Goal: Entertainment & Leisure: Consume media (video, audio)

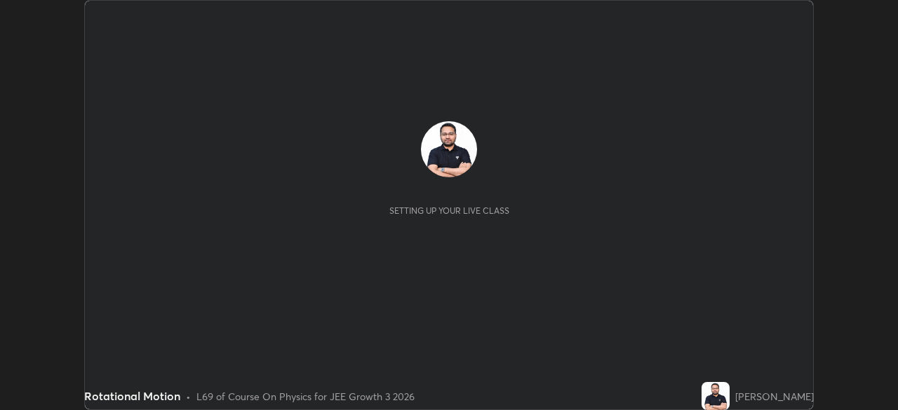
scroll to position [410, 897]
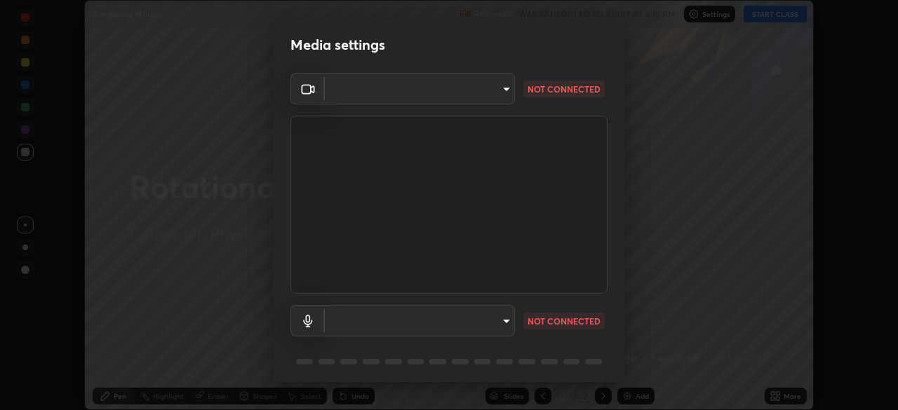
type input "fd1e0e9fb6796a04ad4a99ead98f311cbd7020853df89eb6f401102021a4f159"
type input "c1e2a890e812f753944020efee22ce424aa6c9427764f1947c636b4a50908a5a"
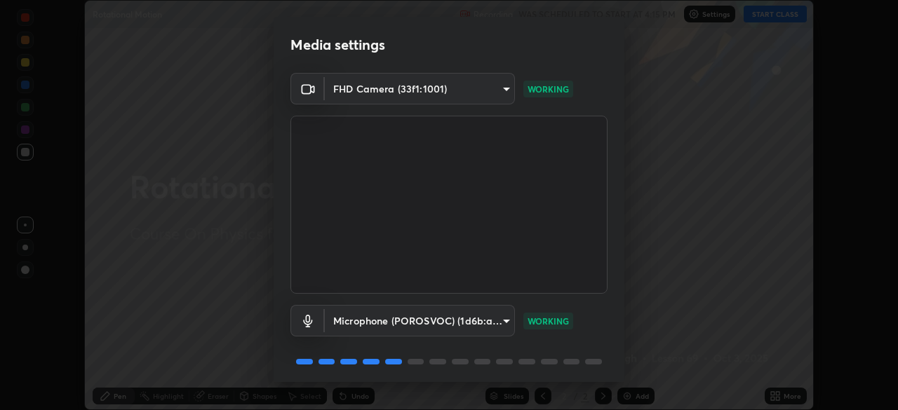
scroll to position [50, 0]
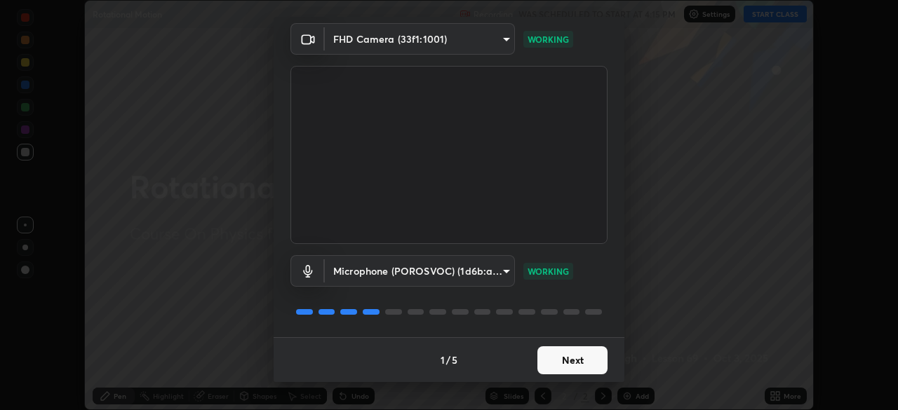
click at [579, 358] on button "Next" at bounding box center [572, 360] width 70 height 28
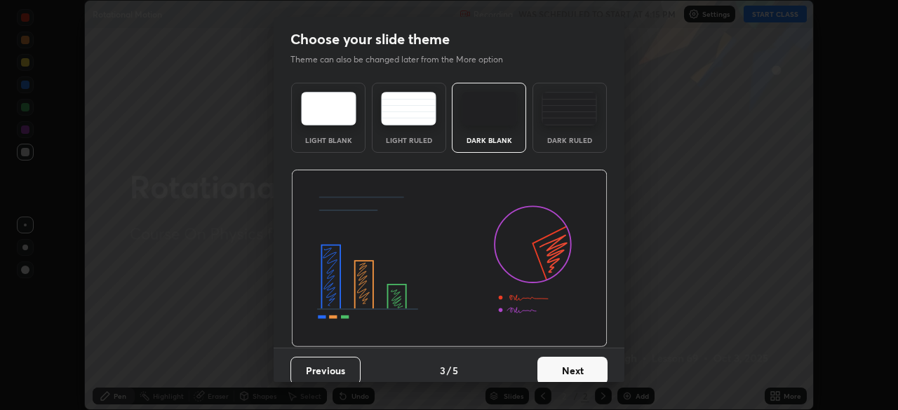
click at [581, 369] on button "Next" at bounding box center [572, 371] width 70 height 28
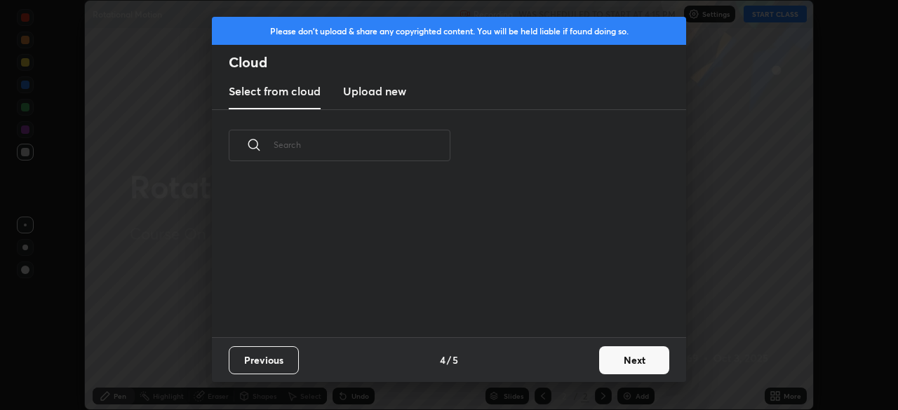
click at [581, 369] on div "Previous 4 / 5 Next" at bounding box center [449, 359] width 474 height 45
click at [607, 356] on button "Next" at bounding box center [634, 360] width 70 height 28
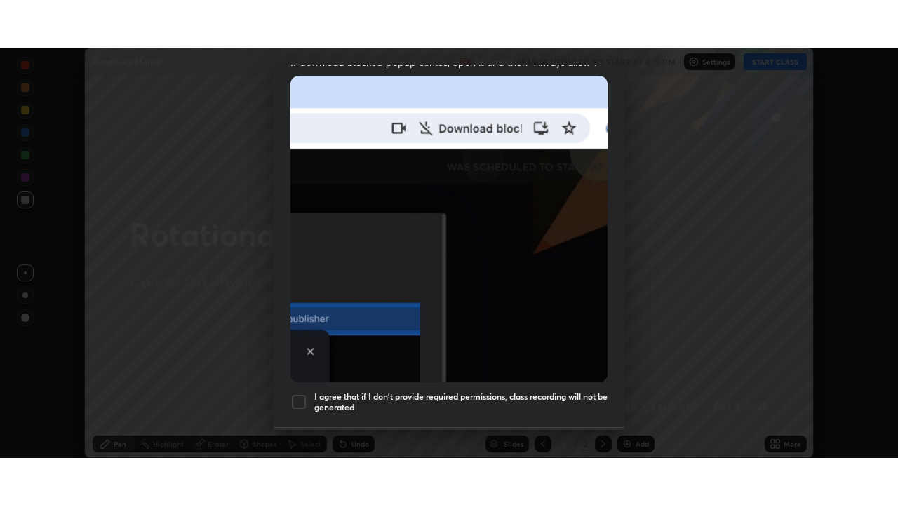
scroll to position [336, 0]
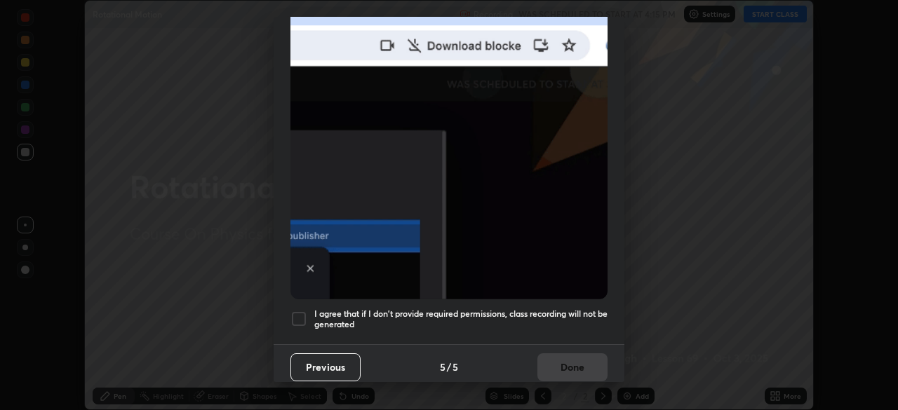
click at [558, 320] on h5 "I agree that if I don't provide required permissions, class recording will not …" at bounding box center [460, 320] width 293 height 22
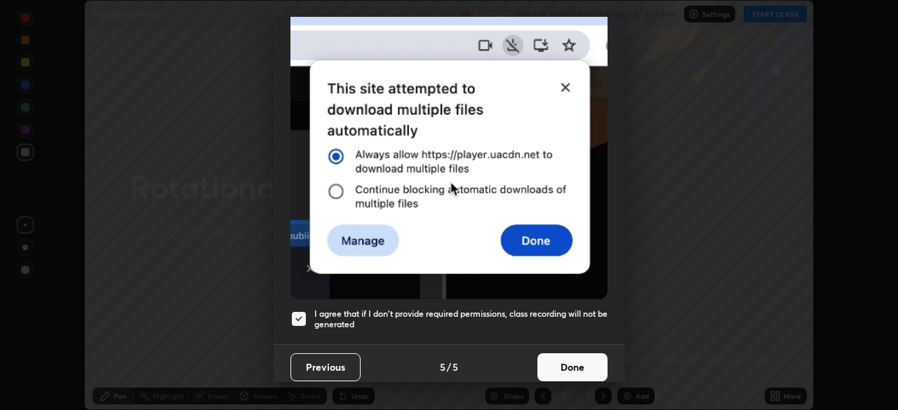
click at [572, 363] on button "Done" at bounding box center [572, 367] width 70 height 28
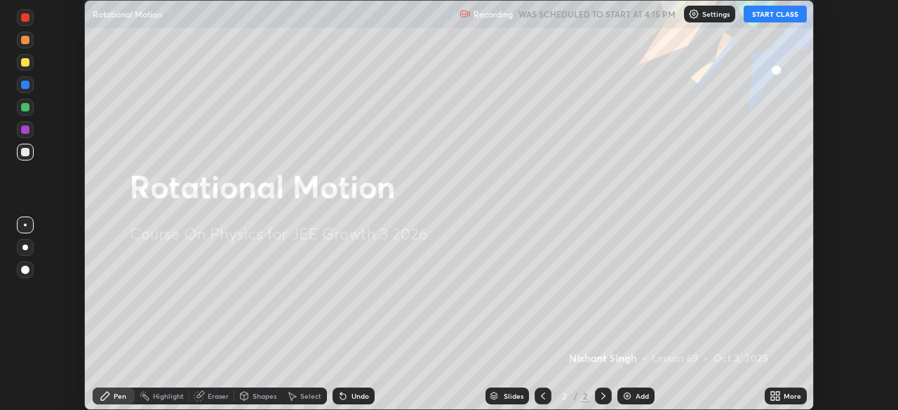
click at [767, 15] on button "START CLASS" at bounding box center [774, 14] width 63 height 17
click at [774, 393] on icon at bounding box center [773, 394] width 4 height 4
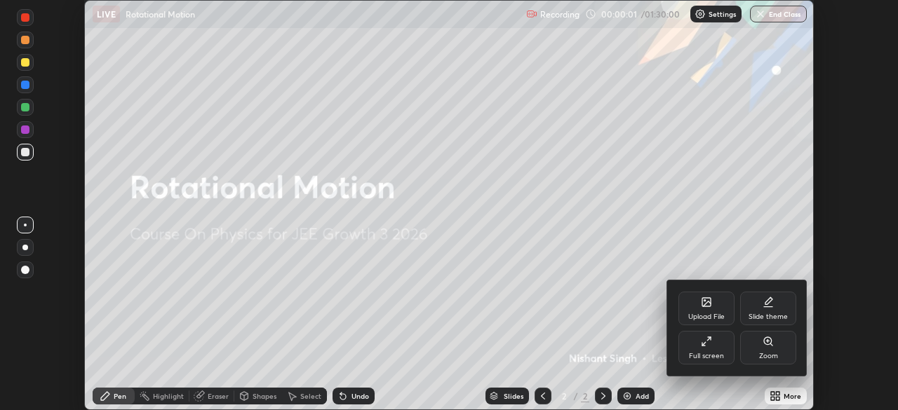
click at [707, 351] on div "Full screen" at bounding box center [706, 348] width 56 height 34
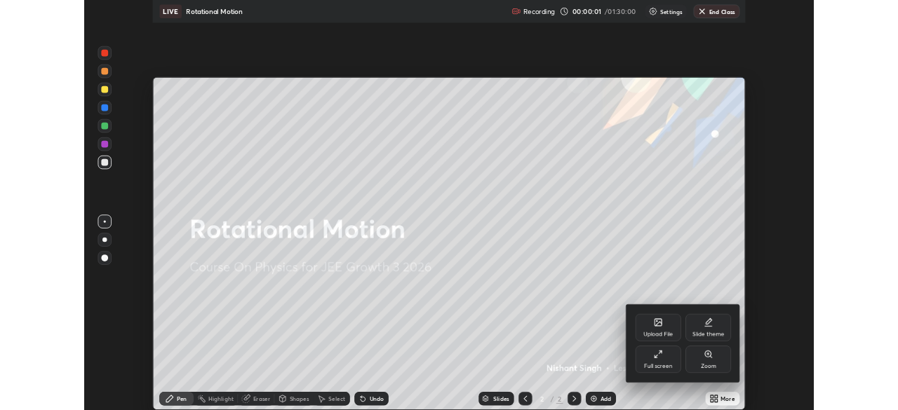
scroll to position [505, 898]
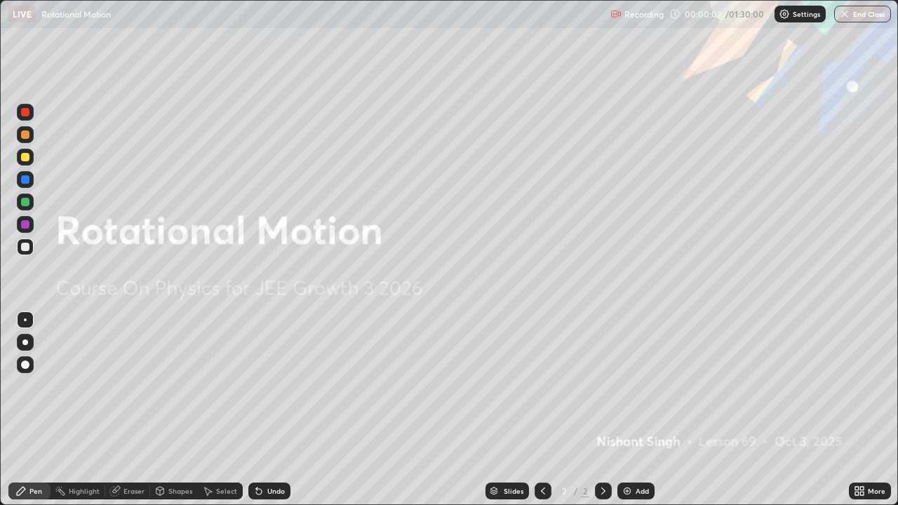
click at [626, 410] on img at bounding box center [626, 490] width 11 height 11
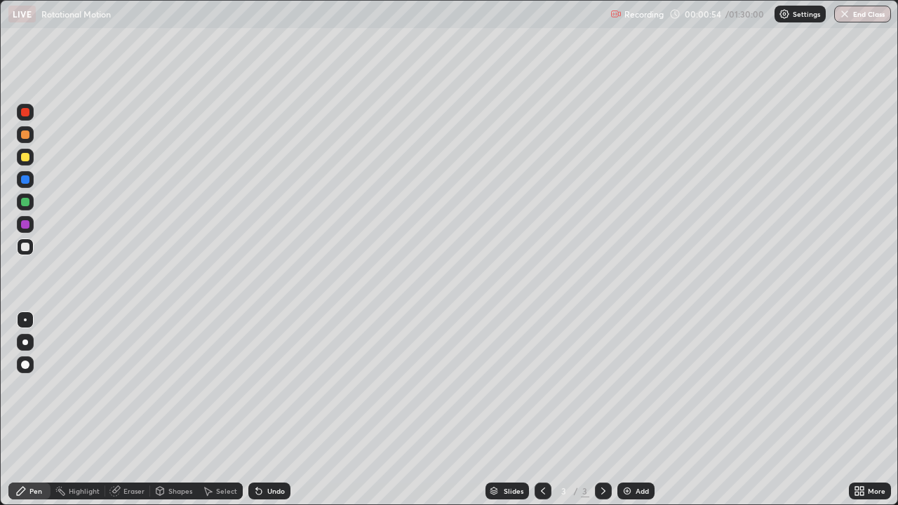
click at [25, 158] on div at bounding box center [25, 157] width 8 height 8
click at [25, 180] on div at bounding box center [25, 179] width 8 height 8
click at [25, 205] on div at bounding box center [25, 202] width 8 height 8
click at [274, 410] on div "Undo" at bounding box center [276, 490] width 18 height 7
click at [269, 410] on div "Undo" at bounding box center [269, 490] width 42 height 17
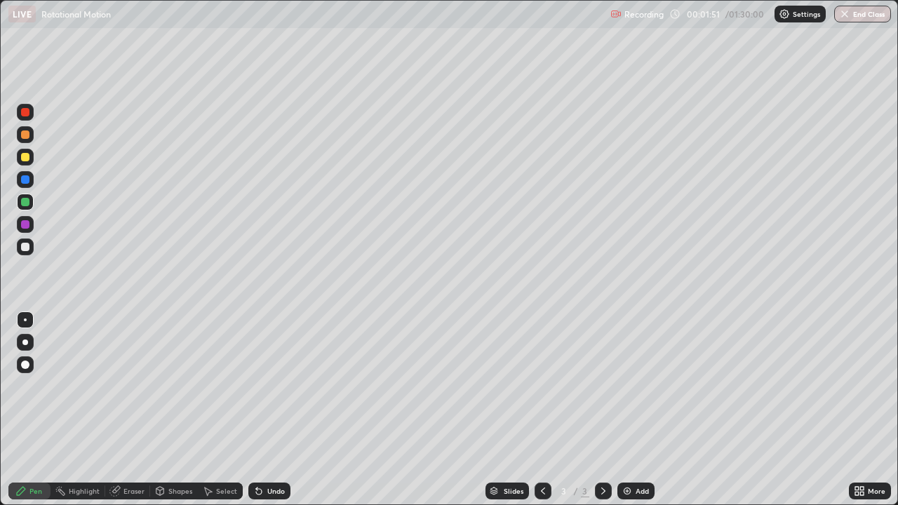
click at [271, 410] on div "Undo" at bounding box center [276, 490] width 18 height 7
click at [23, 159] on div at bounding box center [25, 157] width 8 height 8
click at [25, 248] on div at bounding box center [25, 247] width 8 height 8
click at [25, 114] on div at bounding box center [25, 112] width 8 height 8
click at [132, 410] on div "Eraser" at bounding box center [133, 490] width 21 height 7
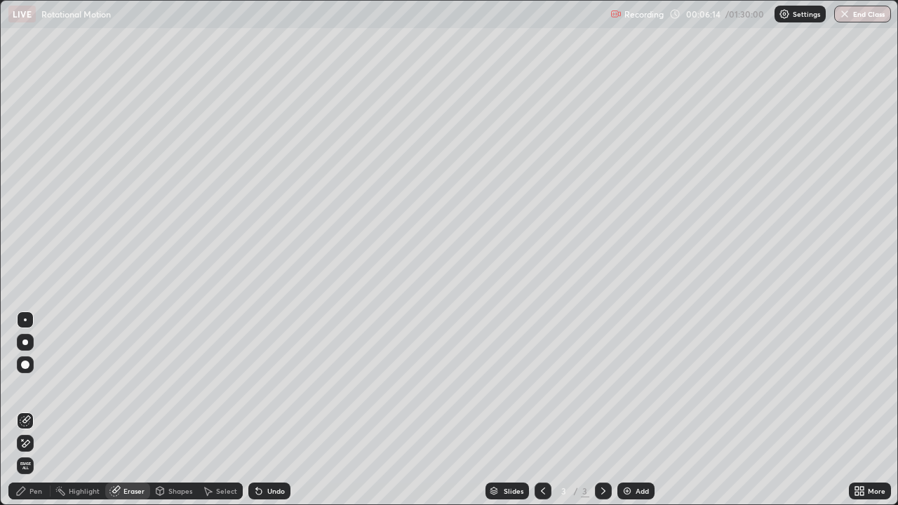
click at [32, 410] on div "Pen" at bounding box center [35, 490] width 13 height 7
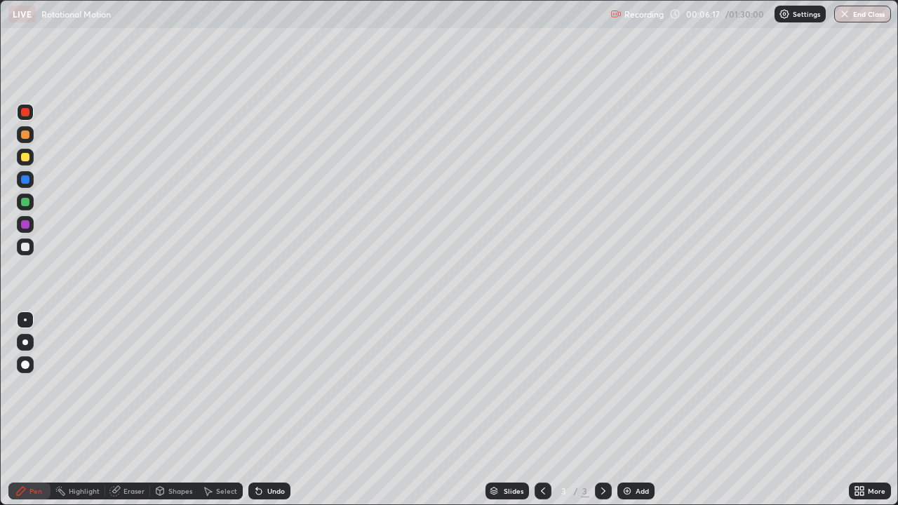
click at [128, 410] on div "Eraser" at bounding box center [133, 490] width 21 height 7
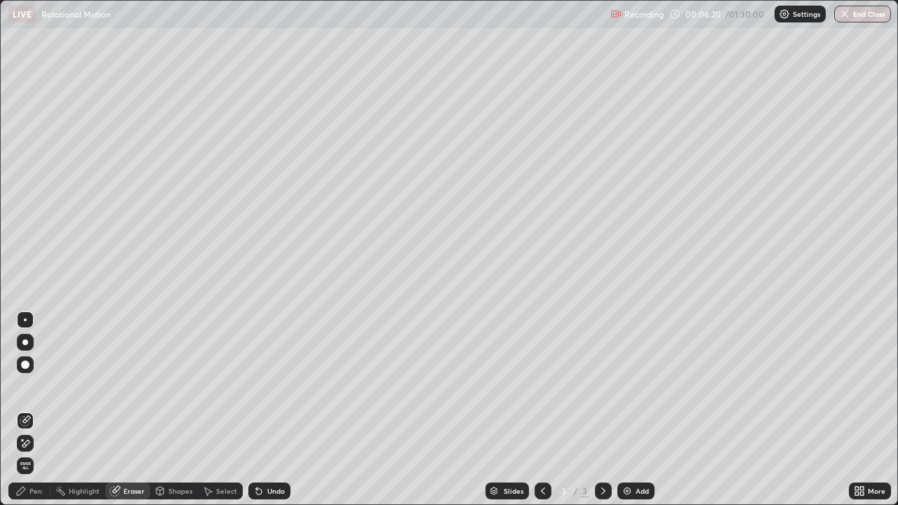
click at [34, 410] on div "Pen" at bounding box center [35, 490] width 13 height 7
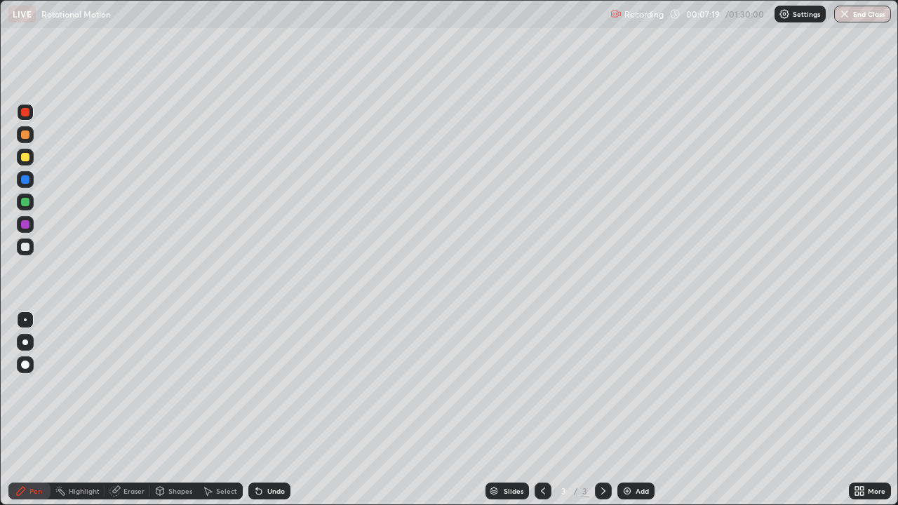
click at [22, 245] on div at bounding box center [25, 247] width 8 height 8
click at [27, 246] on div at bounding box center [25, 247] width 8 height 8
click at [600, 410] on icon at bounding box center [602, 490] width 11 height 11
click at [635, 410] on div "Add" at bounding box center [641, 490] width 13 height 7
click at [27, 201] on div at bounding box center [25, 202] width 8 height 8
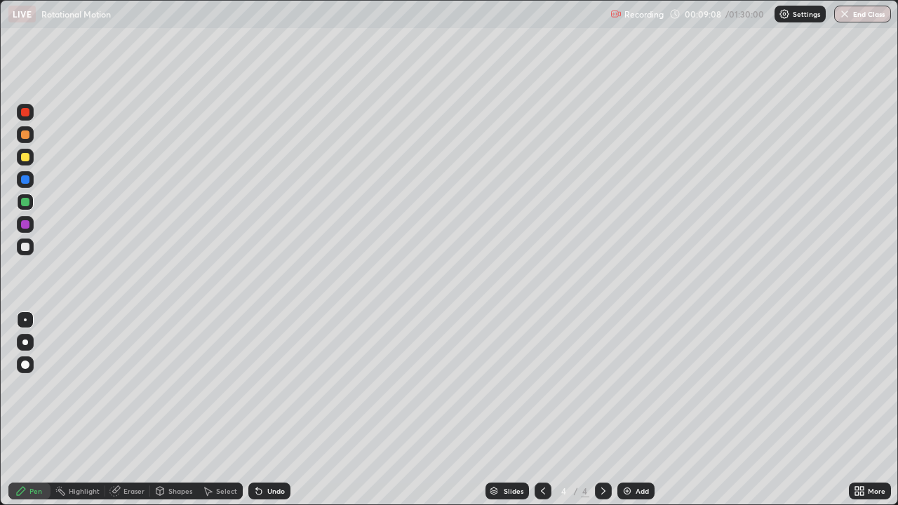
click at [25, 158] on div at bounding box center [25, 157] width 8 height 8
click at [25, 250] on div at bounding box center [25, 247] width 8 height 8
click at [602, 410] on div at bounding box center [603, 490] width 17 height 17
click at [635, 410] on div "Add" at bounding box center [641, 490] width 13 height 7
click at [30, 245] on div at bounding box center [25, 246] width 17 height 17
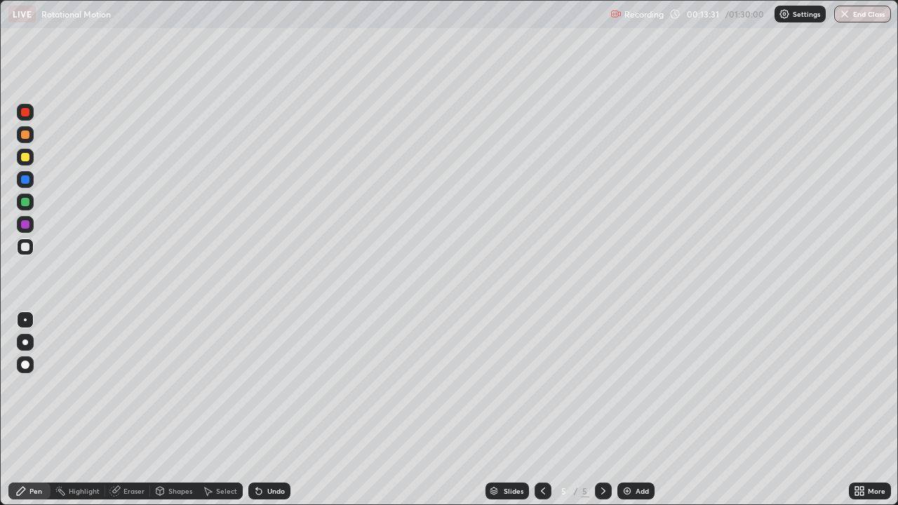
click at [25, 156] on div at bounding box center [25, 157] width 8 height 8
click at [28, 250] on div at bounding box center [25, 247] width 8 height 8
click at [128, 410] on div "Eraser" at bounding box center [133, 490] width 21 height 7
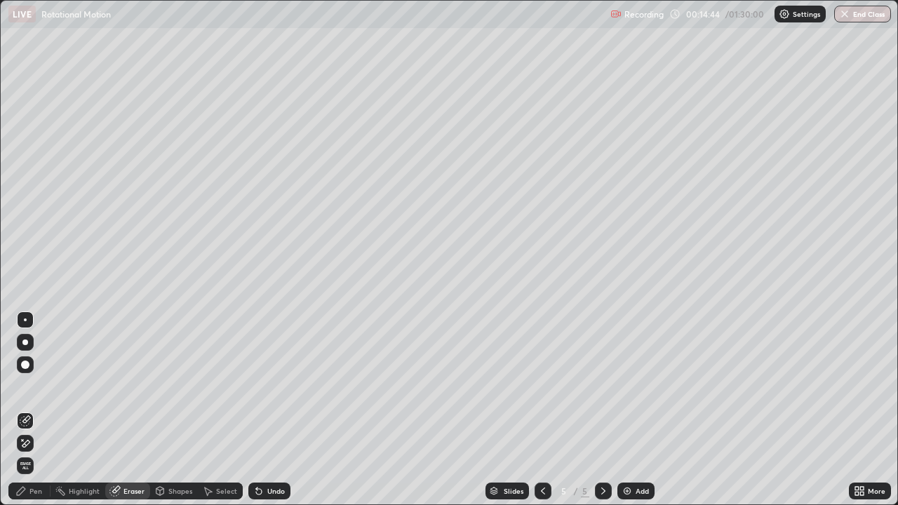
click at [34, 410] on div "Pen" at bounding box center [35, 490] width 13 height 7
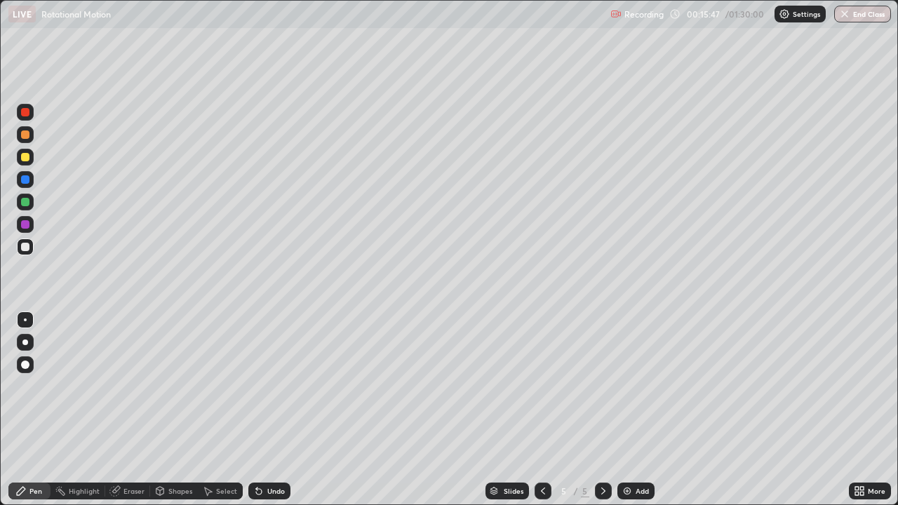
click at [25, 248] on div at bounding box center [25, 247] width 8 height 8
click at [131, 410] on div "Eraser" at bounding box center [133, 490] width 21 height 7
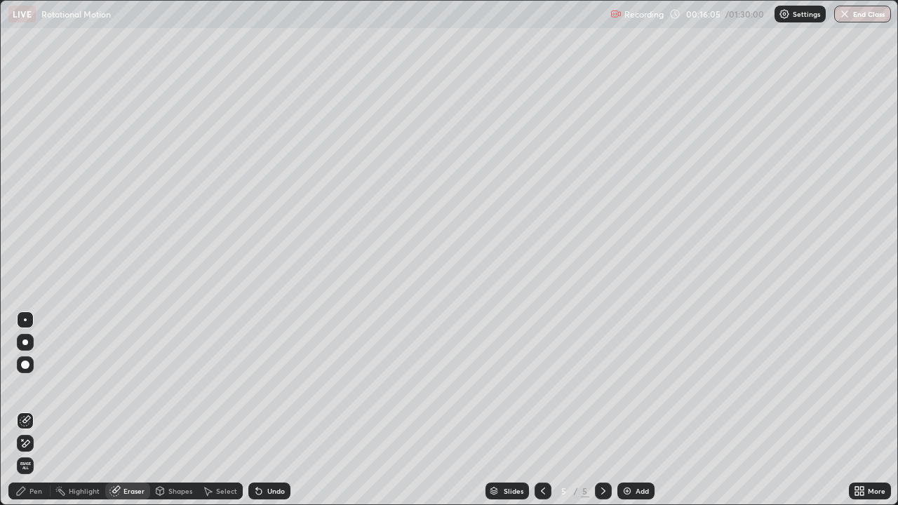
click at [26, 410] on icon at bounding box center [20, 490] width 11 height 11
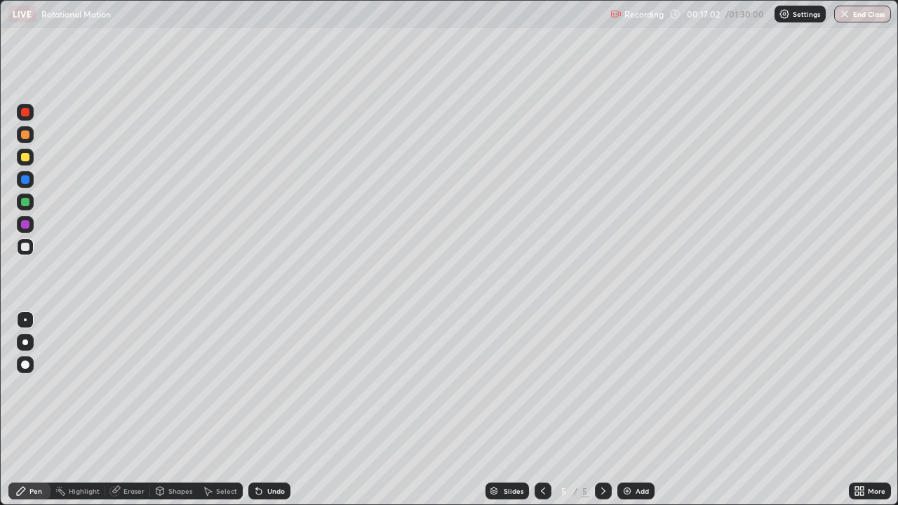
click at [25, 179] on div at bounding box center [25, 179] width 8 height 8
click at [25, 252] on div at bounding box center [25, 246] width 17 height 17
click at [631, 410] on img at bounding box center [626, 490] width 11 height 11
click at [635, 410] on div "Add" at bounding box center [641, 490] width 13 height 7
click at [28, 247] on div at bounding box center [25, 247] width 8 height 8
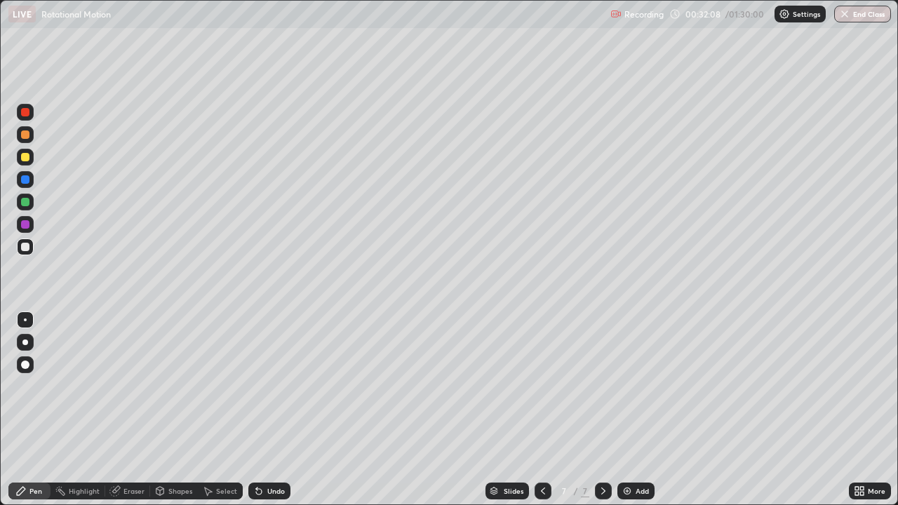
click at [600, 410] on icon at bounding box center [602, 490] width 11 height 11
click at [637, 410] on div "Add" at bounding box center [641, 490] width 13 height 7
click at [27, 161] on div at bounding box center [25, 157] width 8 height 8
click at [29, 183] on div at bounding box center [25, 179] width 17 height 17
click at [26, 204] on div at bounding box center [25, 202] width 8 height 8
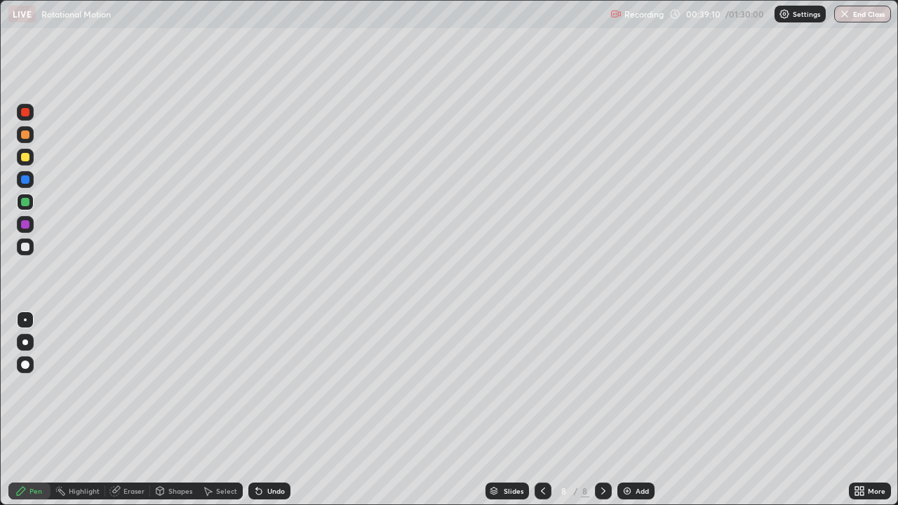
click at [25, 248] on div at bounding box center [25, 247] width 8 height 8
click at [601, 410] on icon at bounding box center [603, 490] width 4 height 7
click at [623, 410] on img at bounding box center [626, 490] width 11 height 11
click at [539, 410] on icon at bounding box center [542, 490] width 11 height 11
click at [602, 410] on icon at bounding box center [602, 490] width 11 height 11
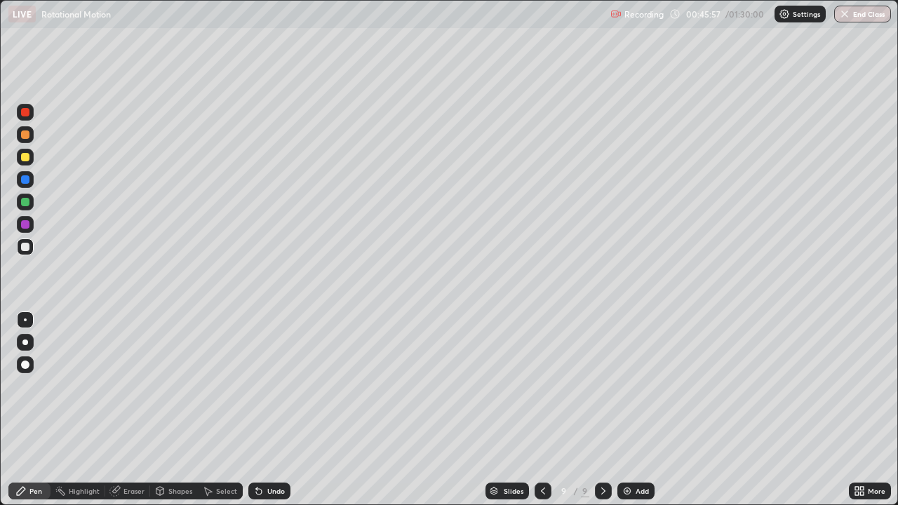
click at [26, 159] on div at bounding box center [25, 157] width 8 height 8
click at [541, 410] on icon at bounding box center [542, 490] width 11 height 11
click at [604, 410] on icon at bounding box center [602, 490] width 11 height 11
click at [539, 410] on icon at bounding box center [542, 490] width 11 height 11
click at [600, 410] on icon at bounding box center [602, 490] width 11 height 11
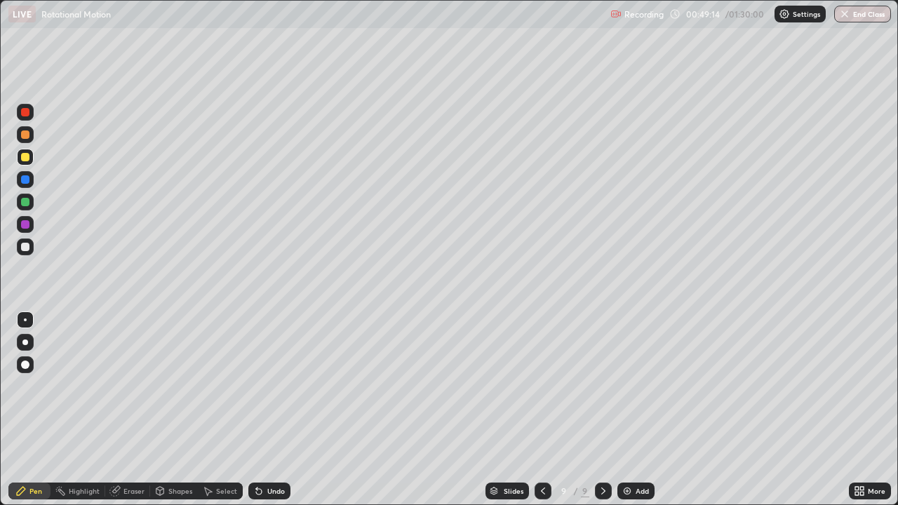
click at [602, 410] on icon at bounding box center [602, 490] width 11 height 11
click at [631, 410] on div "Add" at bounding box center [635, 490] width 37 height 17
click at [26, 249] on div at bounding box center [25, 247] width 8 height 8
click at [272, 410] on div "Undo" at bounding box center [276, 490] width 18 height 7
click at [264, 410] on div "Undo" at bounding box center [269, 490] width 42 height 17
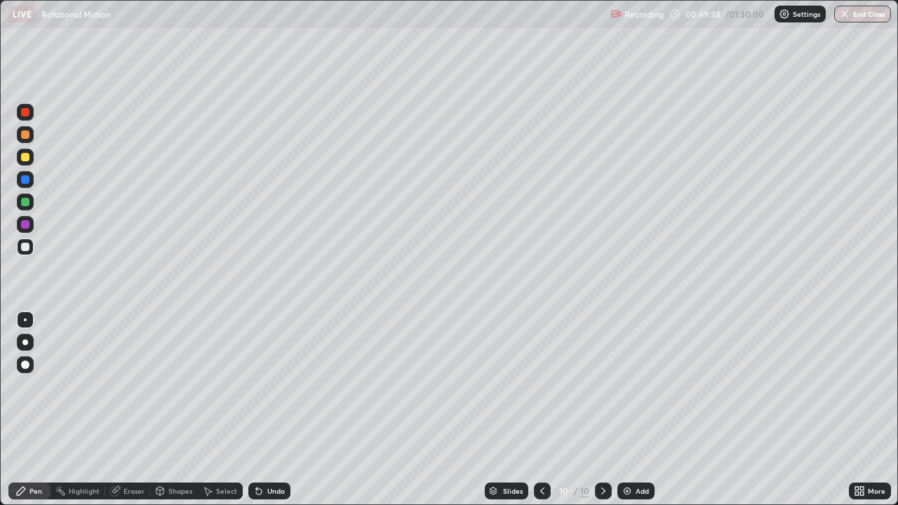
click at [25, 135] on div at bounding box center [25, 134] width 8 height 8
click at [26, 135] on div at bounding box center [25, 134] width 8 height 8
click at [597, 410] on icon at bounding box center [602, 490] width 11 height 11
click at [635, 410] on div "Add" at bounding box center [641, 490] width 13 height 7
click at [25, 245] on div at bounding box center [25, 247] width 8 height 8
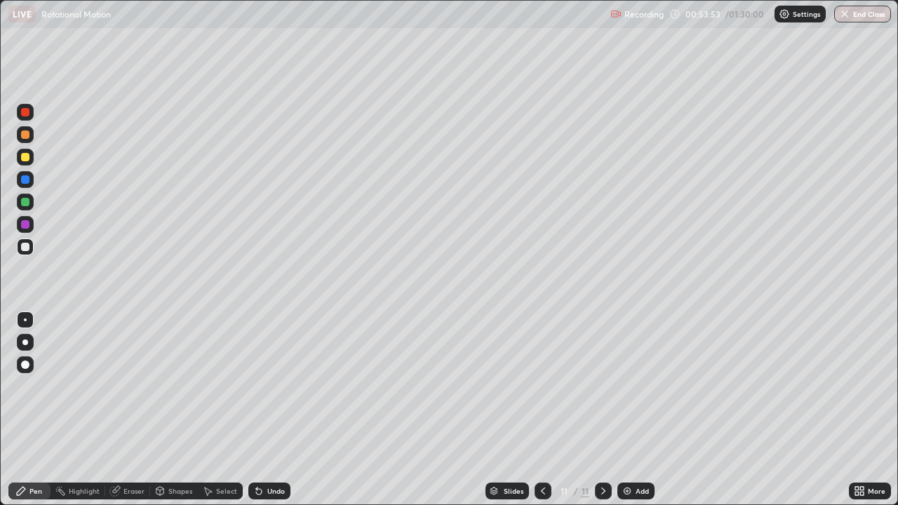
click at [23, 160] on div at bounding box center [25, 157] width 8 height 8
click at [272, 410] on div "Undo" at bounding box center [269, 490] width 42 height 17
click at [25, 250] on div at bounding box center [25, 247] width 8 height 8
click at [597, 410] on icon at bounding box center [602, 490] width 11 height 11
click at [602, 410] on icon at bounding box center [602, 490] width 11 height 11
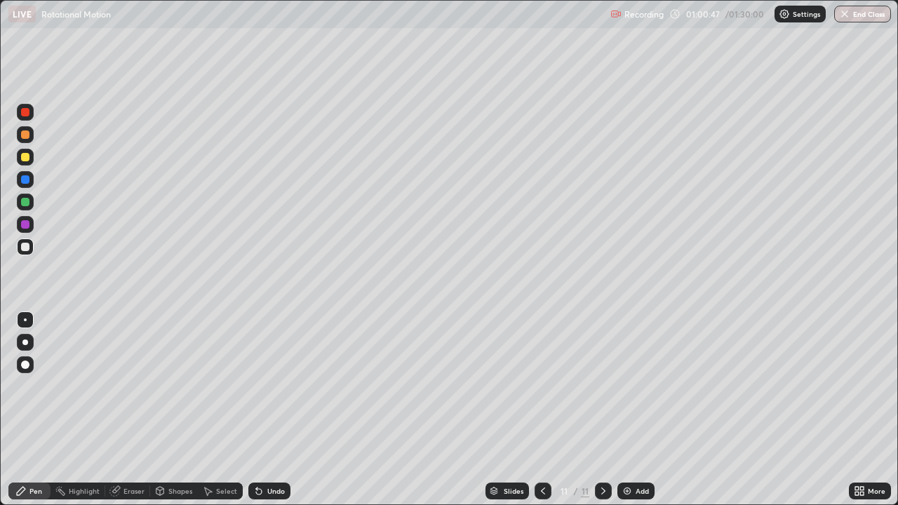
click at [635, 410] on div "Add" at bounding box center [641, 490] width 13 height 7
click at [27, 248] on div at bounding box center [25, 247] width 8 height 8
click at [273, 410] on div "Undo" at bounding box center [276, 490] width 18 height 7
click at [270, 410] on div "Undo" at bounding box center [269, 490] width 42 height 17
click at [27, 158] on div at bounding box center [25, 157] width 8 height 8
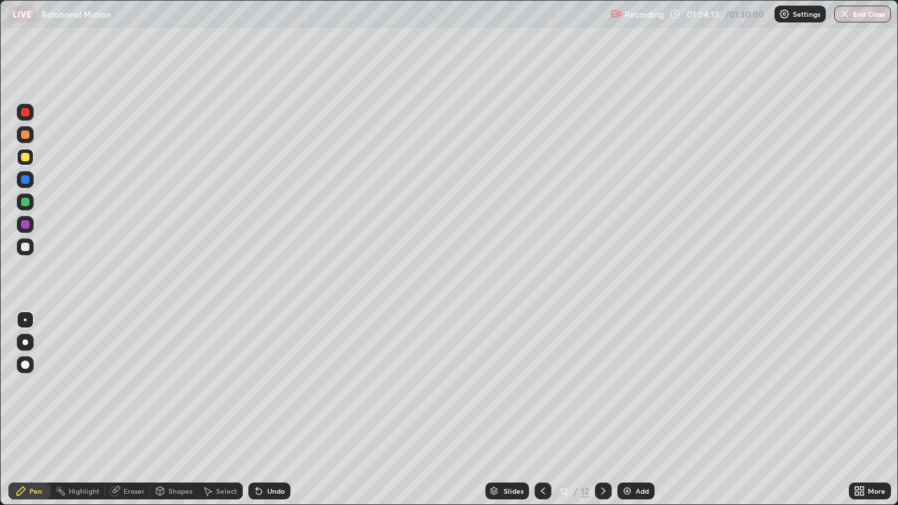
click at [25, 182] on div at bounding box center [25, 179] width 8 height 8
click at [26, 248] on div at bounding box center [25, 247] width 8 height 8
click at [264, 410] on div "Undo" at bounding box center [269, 490] width 42 height 17
click at [267, 410] on div "Undo" at bounding box center [276, 490] width 18 height 7
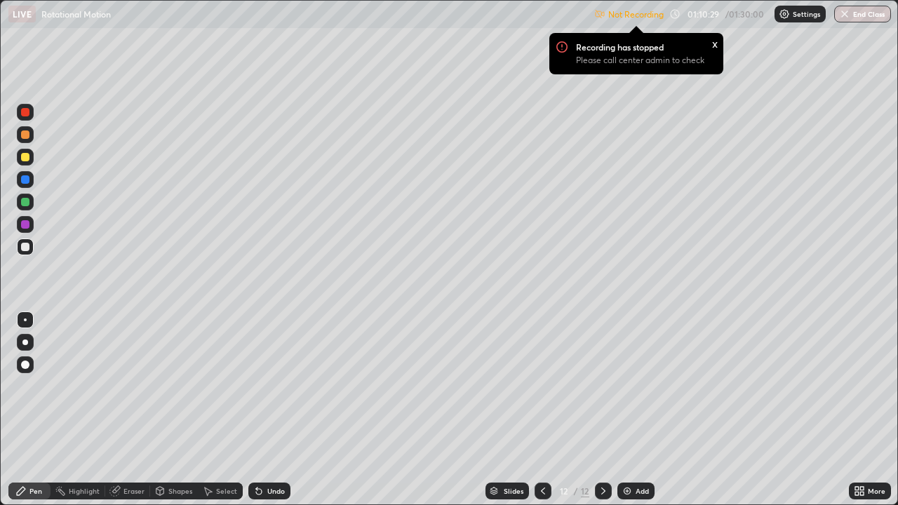
click at [863, 410] on icon at bounding box center [862, 489] width 4 height 4
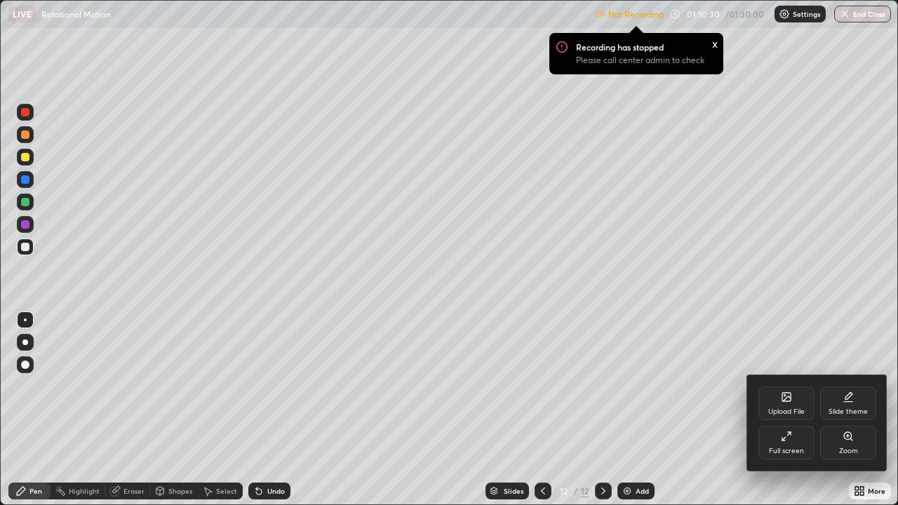
click at [776, 410] on div "Full screen" at bounding box center [786, 450] width 35 height 7
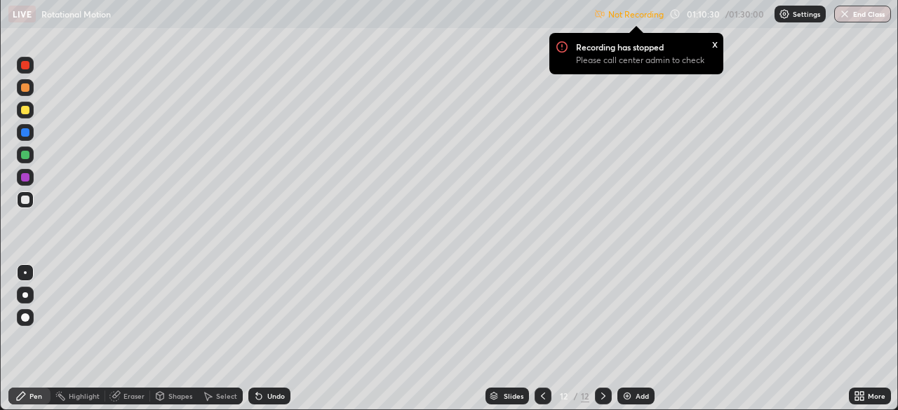
scroll to position [69713, 69225]
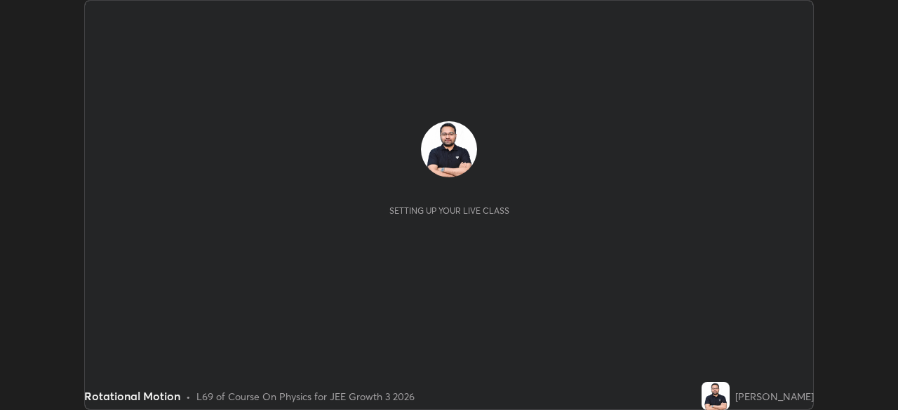
scroll to position [410, 898]
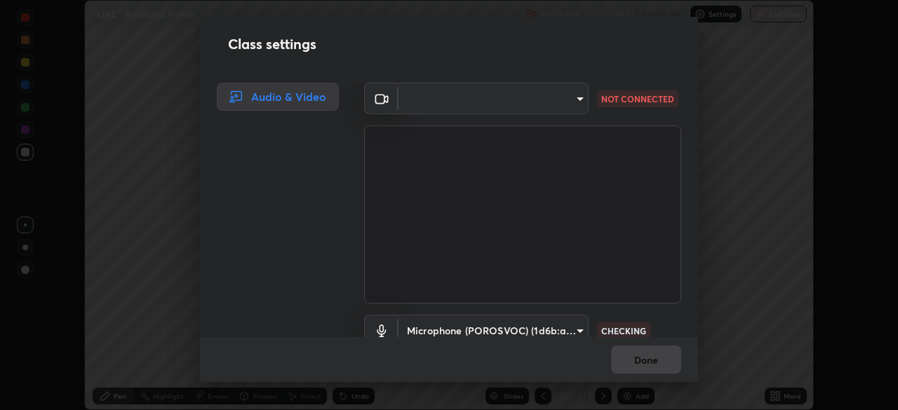
click at [478, 101] on body "Erase all LIVE Rotational Motion Recording 01:10:51 / 01:30:00 Settings End Cla…" at bounding box center [449, 205] width 898 height 410
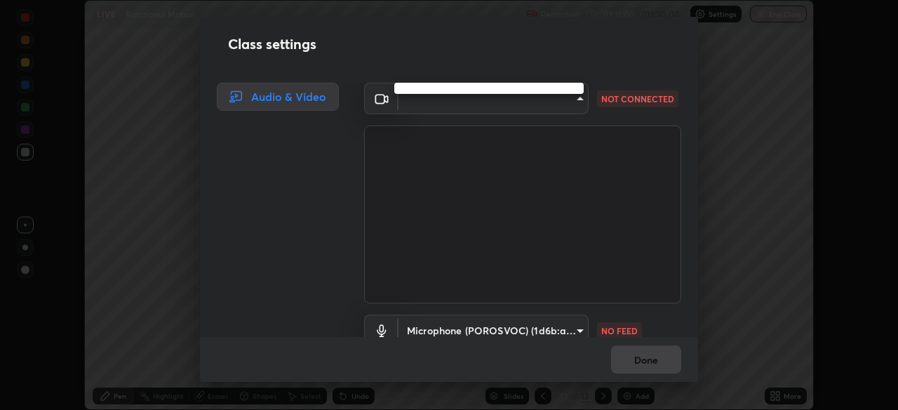
click at [442, 104] on div at bounding box center [449, 205] width 898 height 410
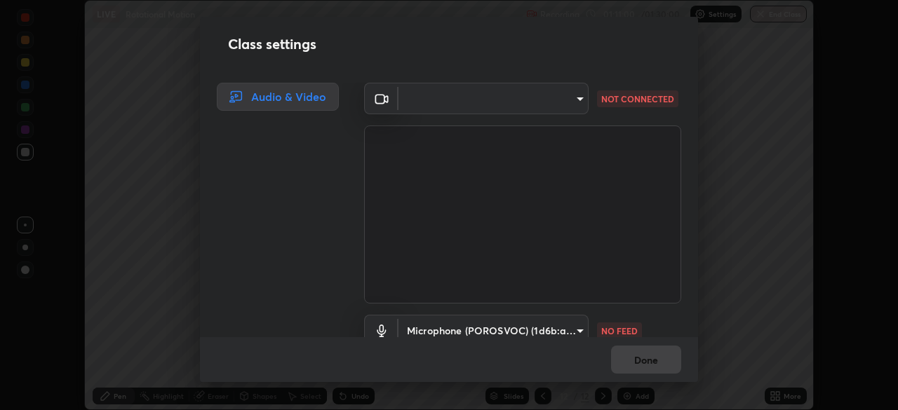
click at [445, 103] on body "Erase all LIVE Rotational Motion Recording 01:11:00 / 01:30:00 Settings End Cla…" at bounding box center [449, 205] width 898 height 410
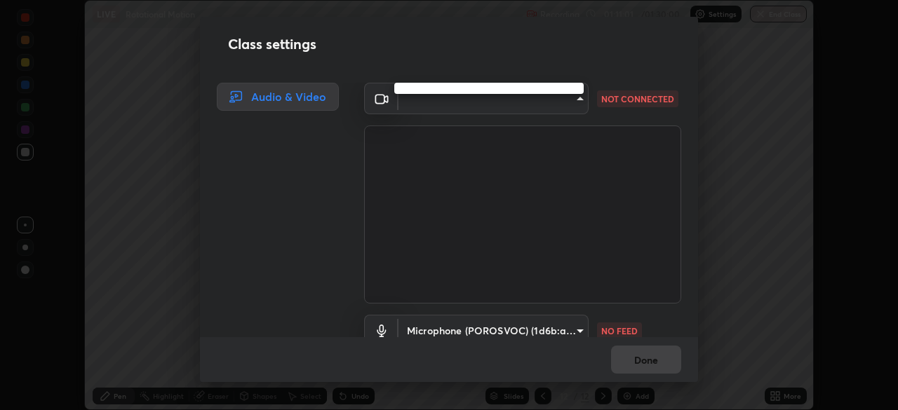
click at [499, 325] on div at bounding box center [449, 205] width 898 height 410
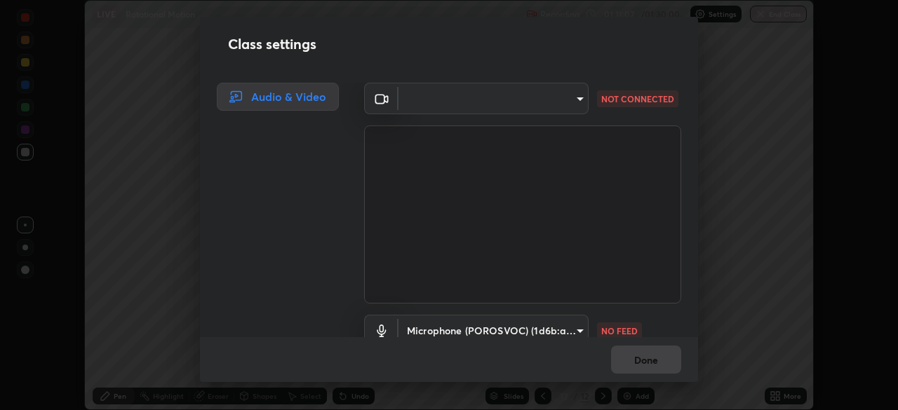
click at [483, 322] on body "Erase all LIVE Rotational Motion Recording 01:11:02 / 01:30:00 Settings End Cla…" at bounding box center [449, 205] width 898 height 410
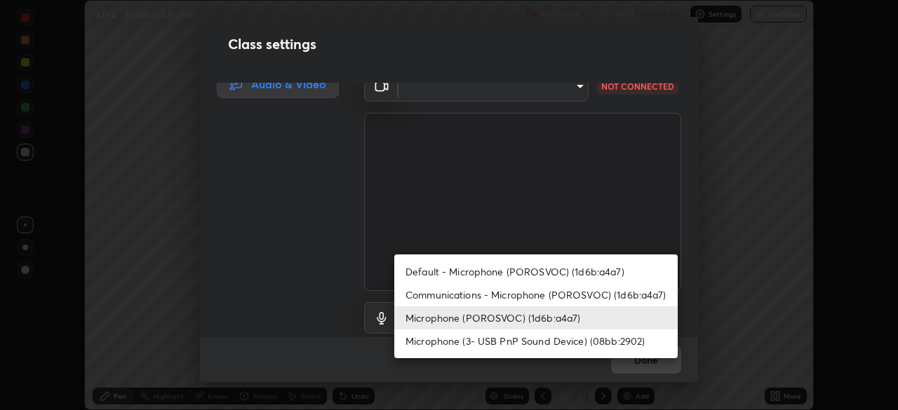
click at [436, 297] on li "Communications - Microphone (POROSVOC) (1d6b:a4a7)" at bounding box center [535, 294] width 283 height 23
type input "communications"
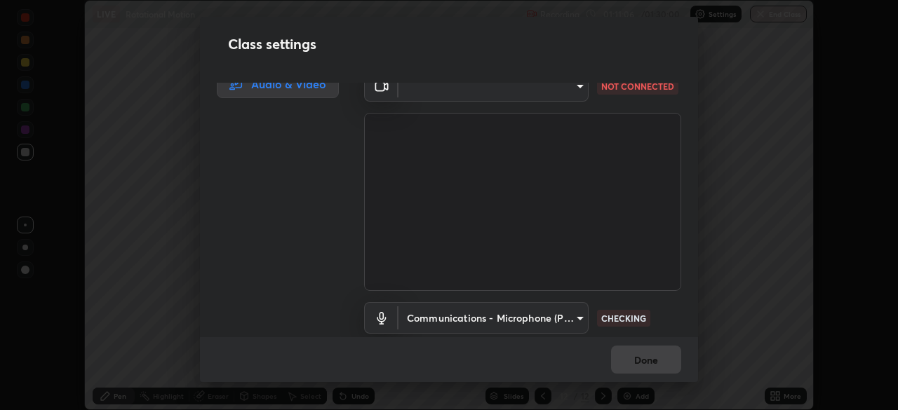
click at [421, 90] on body "Erase all LIVE Rotational Motion Recording 01:11:06 / 01:30:00 Settings End Cla…" at bounding box center [449, 205] width 898 height 410
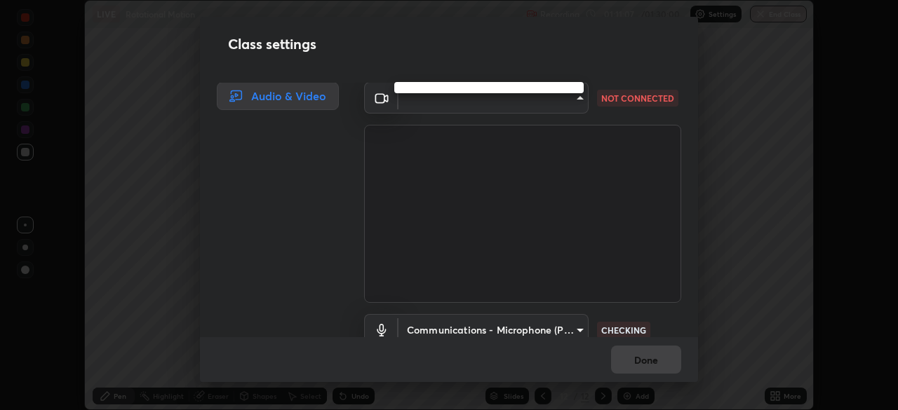
click at [437, 100] on div at bounding box center [449, 205] width 898 height 410
click at [440, 99] on body "Erase all LIVE Rotational Motion Recording 01:11:07 / 01:30:00 Settings End Cla…" at bounding box center [449, 205] width 898 height 410
click at [435, 99] on div at bounding box center [449, 205] width 898 height 410
click at [439, 99] on body "Erase all LIVE Rotational Motion Recording 01:11:09 / 01:30:00 Settings End Cla…" at bounding box center [449, 205] width 898 height 410
click at [437, 101] on div at bounding box center [449, 205] width 898 height 410
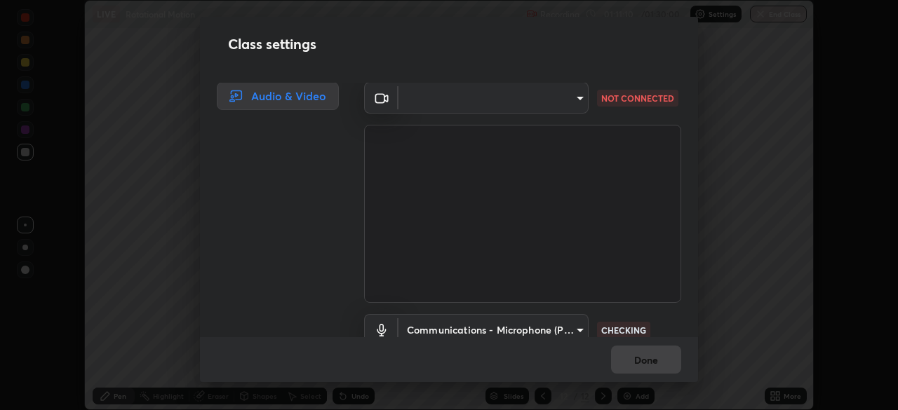
click at [425, 100] on body "Erase all LIVE Rotational Motion Recording 01:11:10 / 01:30:00 Settings End Cla…" at bounding box center [449, 205] width 898 height 410
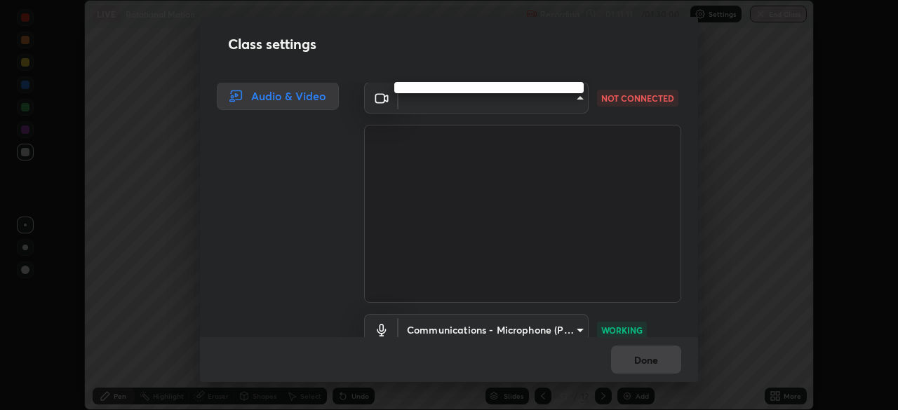
click at [572, 100] on div at bounding box center [449, 205] width 898 height 410
click at [467, 104] on body "Erase all LIVE Rotational Motion Recording 01:11:22 / 01:30:00 Settings End Cla…" at bounding box center [449, 205] width 898 height 410
click at [478, 105] on div at bounding box center [449, 205] width 898 height 410
click at [485, 106] on body "Erase all LIVE Rotational Motion Recording 01:11:23 / 01:30:00 Settings End Cla…" at bounding box center [449, 205] width 898 height 410
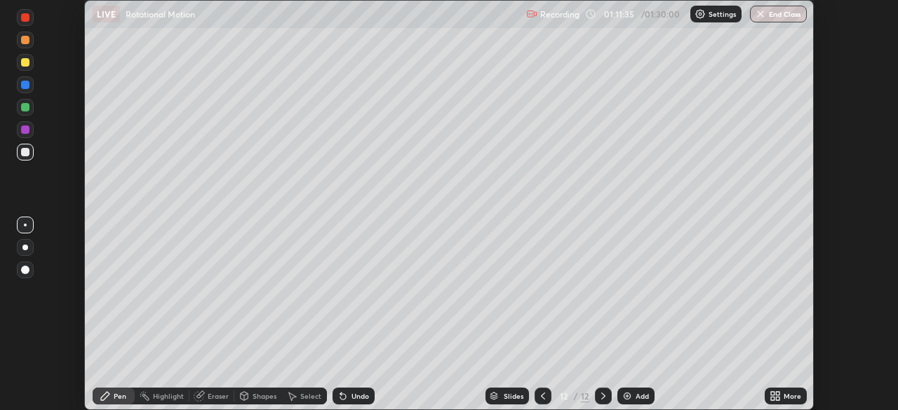
scroll to position [410, 898]
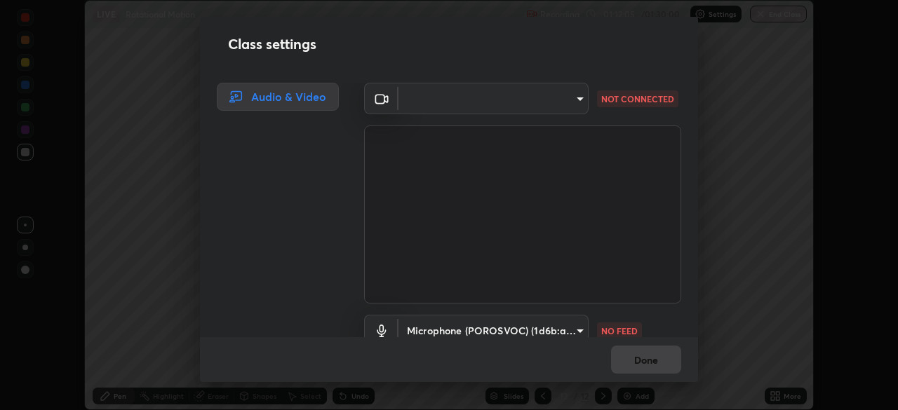
click at [448, 100] on body "Erase all LIVE Rotational Motion Recording 01:12:05 / 01:30:00 Settings End Cla…" at bounding box center [449, 205] width 898 height 410
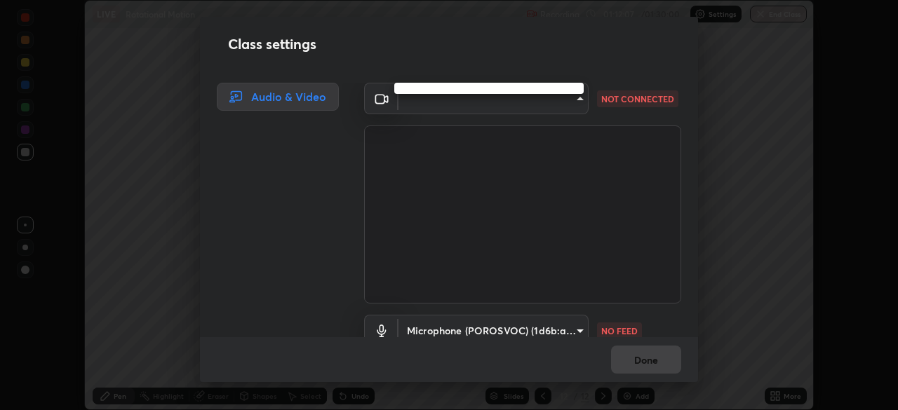
click at [550, 330] on div at bounding box center [449, 205] width 898 height 410
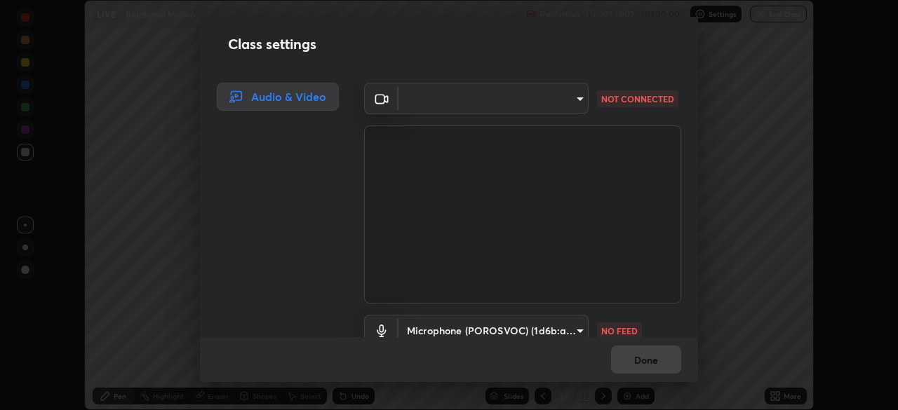
click at [520, 327] on body "Erase all LIVE Rotational Motion Recording 01:12:07 / 01:30:00 Settings End Cla…" at bounding box center [449, 205] width 898 height 410
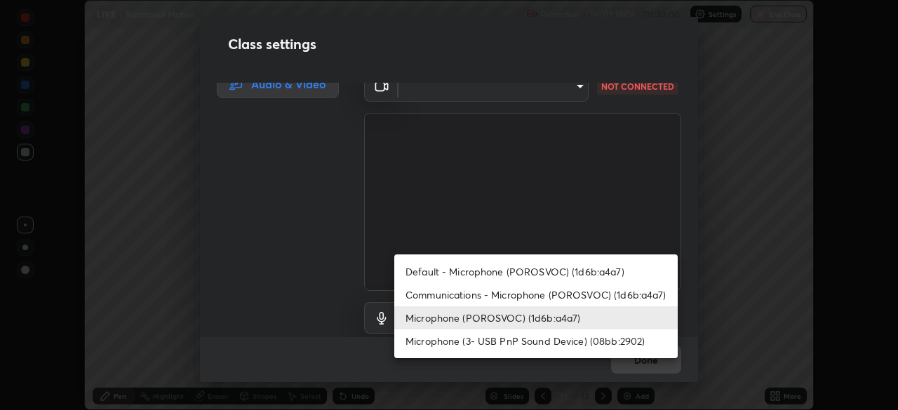
click at [457, 294] on li "Communications - Microphone (POROSVOC) (1d6b:a4a7)" at bounding box center [535, 294] width 283 height 23
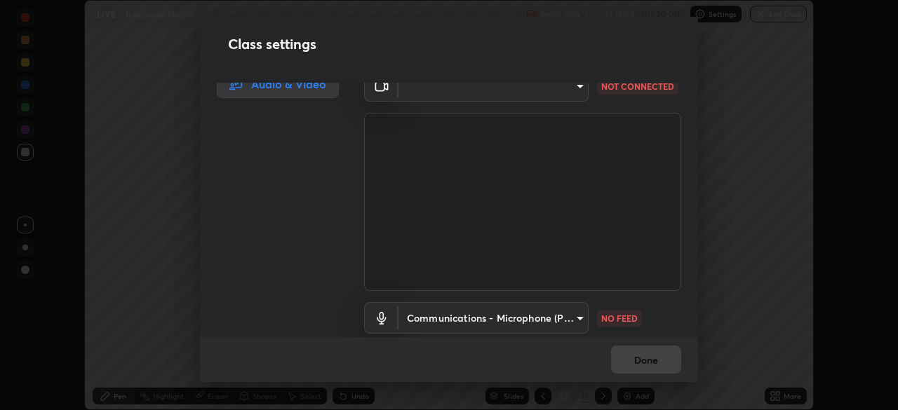
type input "communications"
click at [448, 90] on body "Erase all LIVE Rotational Motion Recording 01:12:09 / 01:30:00 Settings End Cla…" at bounding box center [449, 205] width 898 height 410
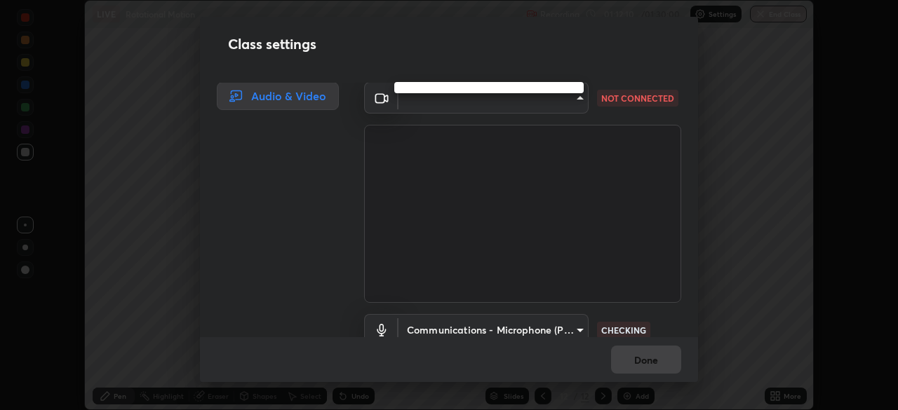
click at [437, 93] on ul at bounding box center [488, 87] width 189 height 11
click at [430, 101] on div at bounding box center [449, 205] width 898 height 410
click at [430, 104] on div at bounding box center [449, 205] width 898 height 410
click at [438, 102] on body "Erase all LIVE Rotational Motion Recording 01:12:11 / 01:30:00 Settings End Cla…" at bounding box center [449, 205] width 898 height 410
click at [572, 99] on div at bounding box center [449, 205] width 898 height 410
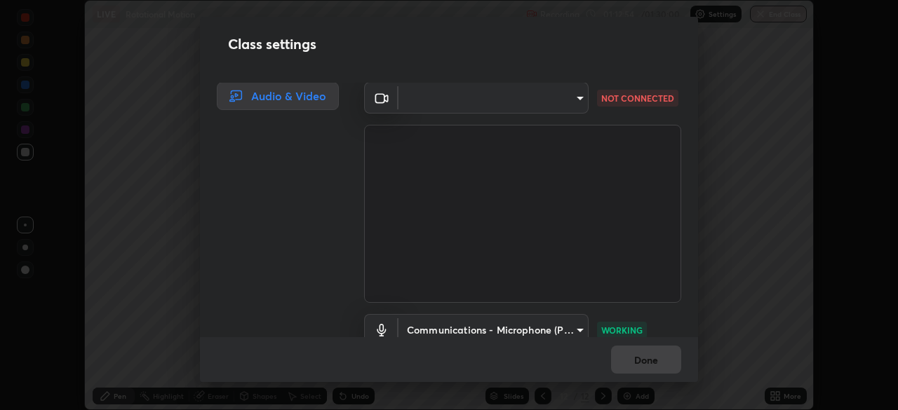
click at [428, 103] on body "Erase all LIVE Rotational Motion Recording 01:12:54 / 01:30:00 Settings End Cla…" at bounding box center [449, 205] width 898 height 410
click at [438, 102] on div at bounding box center [449, 205] width 898 height 410
click at [438, 100] on body "Erase all LIVE Rotational Motion Recording 01:12:55 / 01:30:00 Settings End Cla…" at bounding box center [449, 205] width 898 height 410
click at [436, 106] on div at bounding box center [449, 205] width 898 height 410
click at [451, 103] on body "Erase all LIVE Rotational Motion Recording 01:12:56 / 01:30:00 Settings End Cla…" at bounding box center [449, 205] width 898 height 410
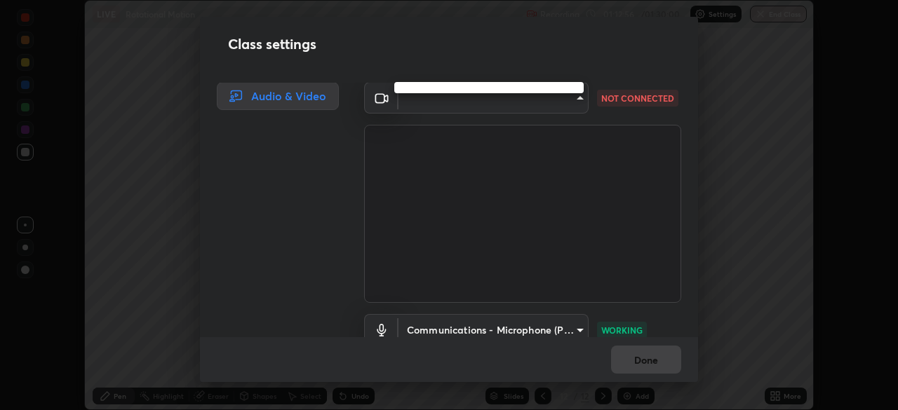
click at [511, 107] on div at bounding box center [449, 205] width 898 height 410
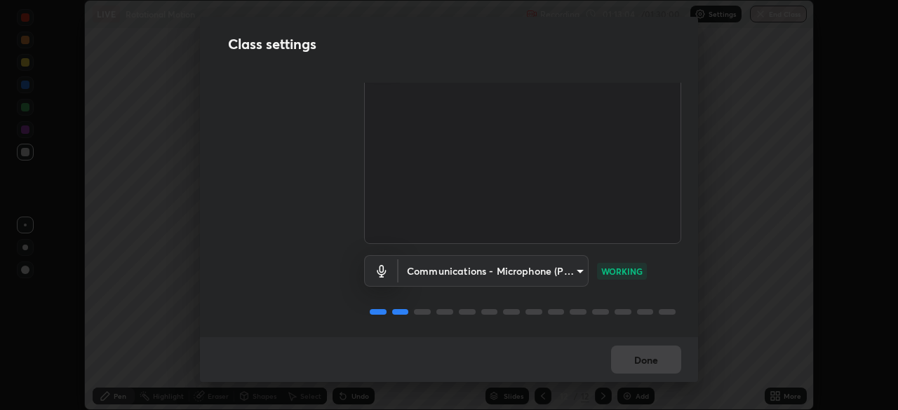
scroll to position [0, 0]
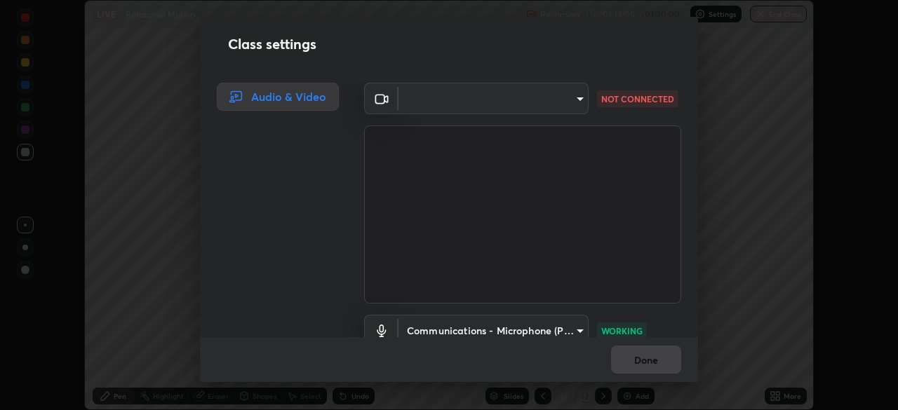
click at [426, 102] on body "Erase all LIVE Rotational Motion Recording 01:13:05 / 01:30:00 Settings End Cla…" at bounding box center [449, 205] width 898 height 410
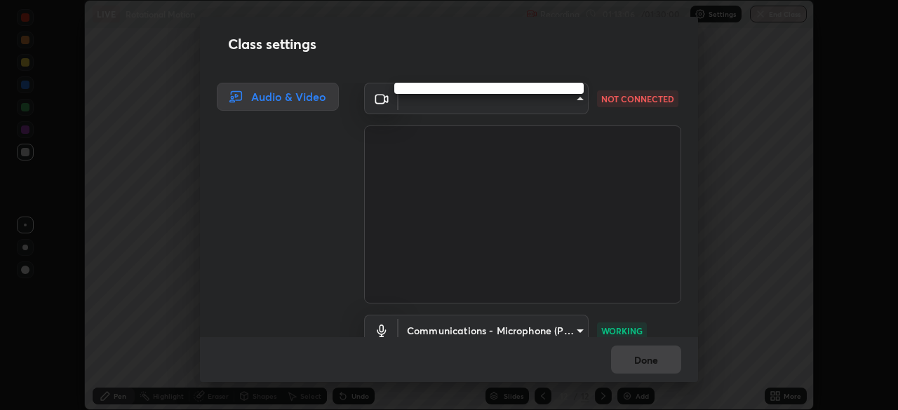
click at [379, 99] on div at bounding box center [449, 205] width 898 height 410
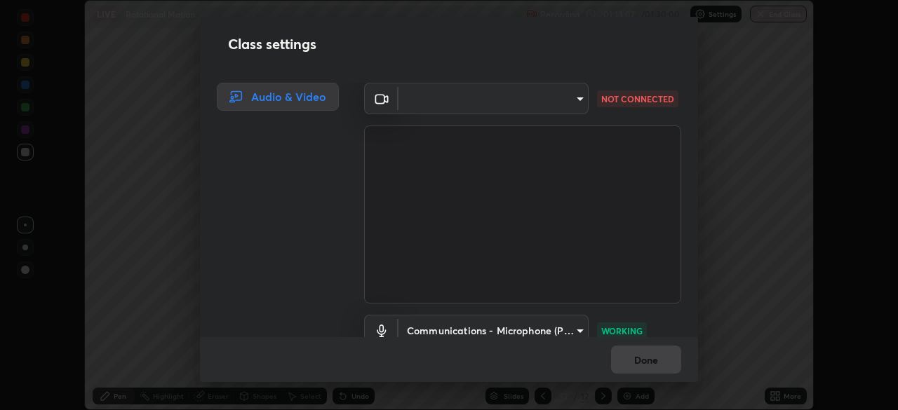
click at [381, 99] on icon at bounding box center [381, 98] width 17 height 17
click at [430, 103] on body "Erase all LIVE Rotational Motion Recording 01:13:07 / 01:30:00 Settings End Cla…" at bounding box center [449, 205] width 898 height 410
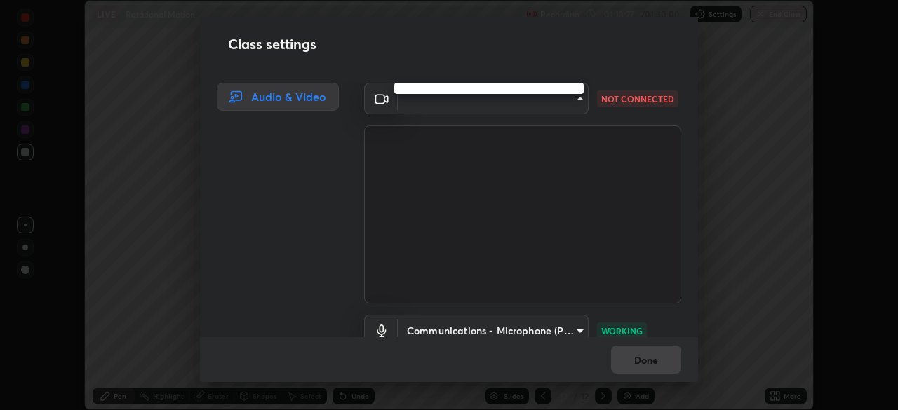
click at [450, 105] on div at bounding box center [449, 205] width 898 height 410
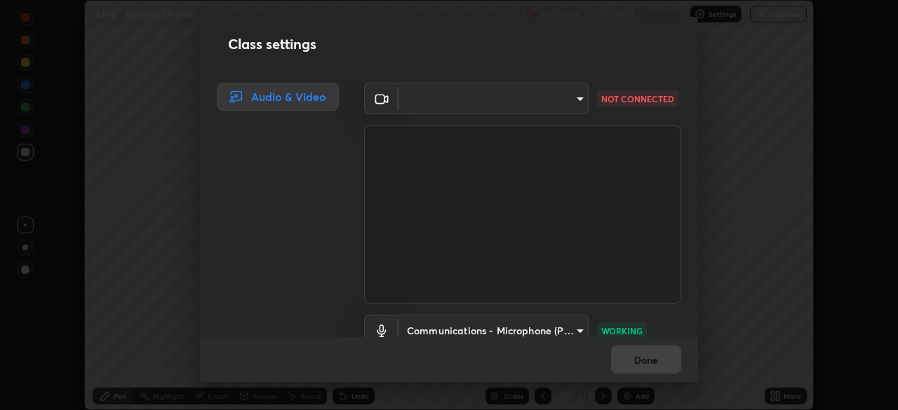
click at [452, 89] on body "Erase all LIVE Rotational Motion Recording 01:13:28 / 01:30:00 Settings End Cla…" at bounding box center [449, 205] width 898 height 410
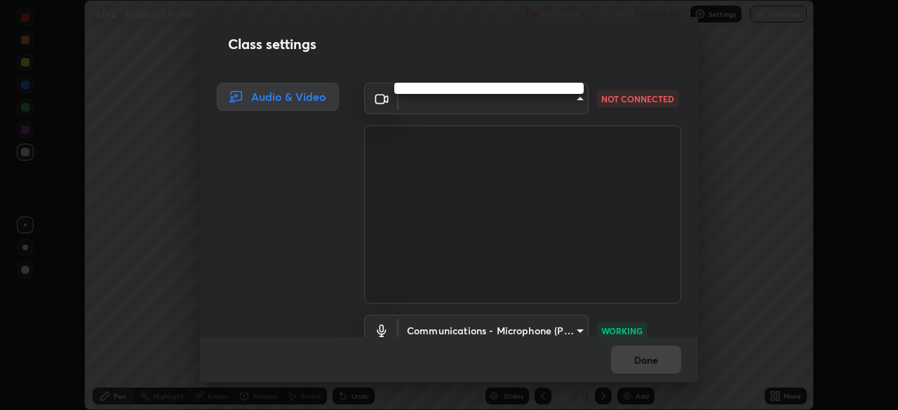
click at [460, 97] on div at bounding box center [449, 205] width 898 height 410
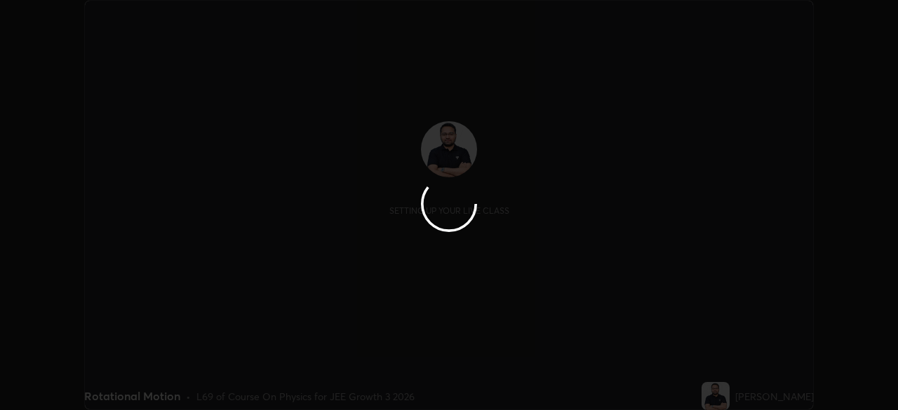
scroll to position [410, 898]
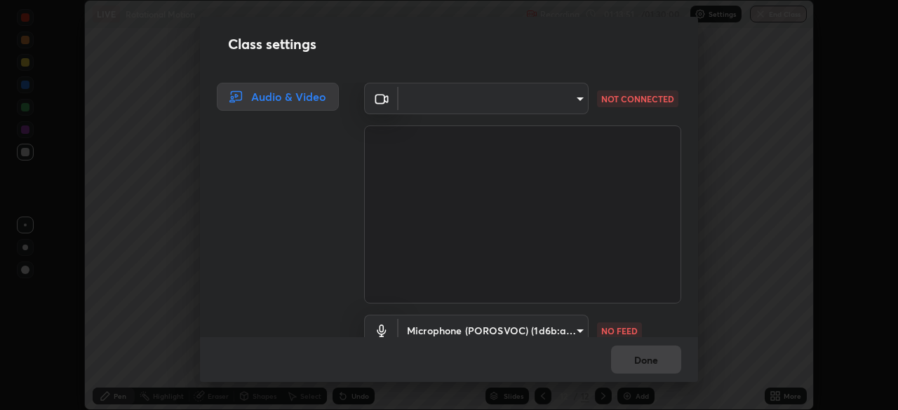
click at [420, 100] on body "Erase all LIVE Rotational Motion Recording 01:13:51 / 01:30:00 Settings End Cla…" at bounding box center [449, 205] width 898 height 410
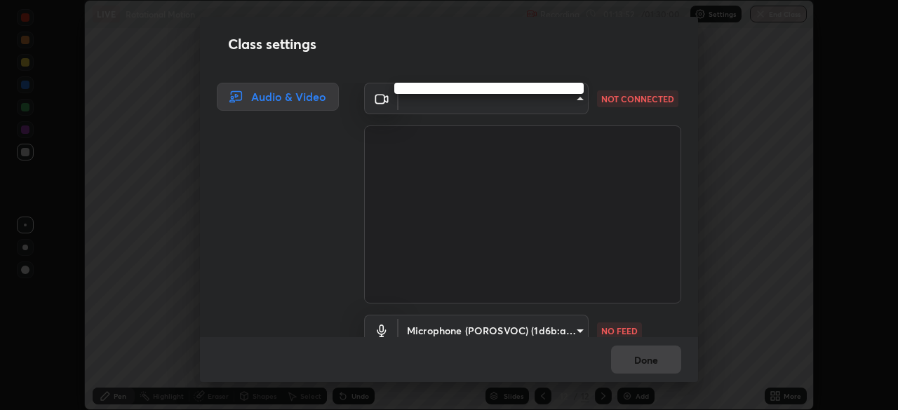
click at [430, 104] on div at bounding box center [449, 205] width 898 height 410
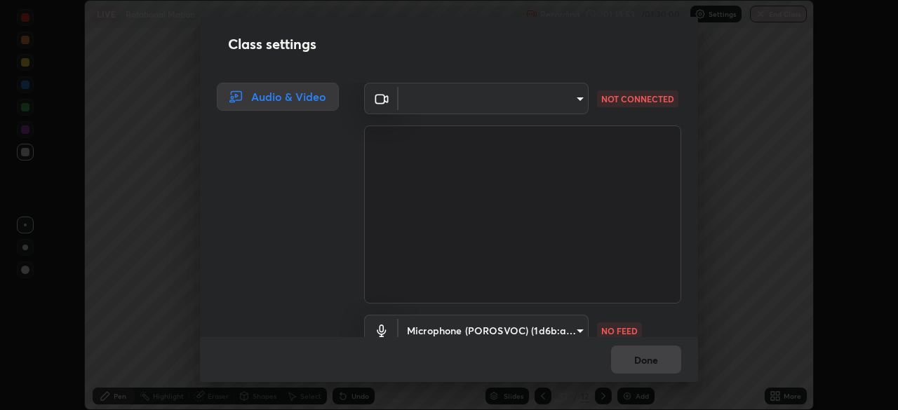
click at [442, 322] on body "Erase all LIVE Rotational Motion Recording 01:13:53 / 01:30:00 Settings End Cla…" at bounding box center [449, 205] width 898 height 410
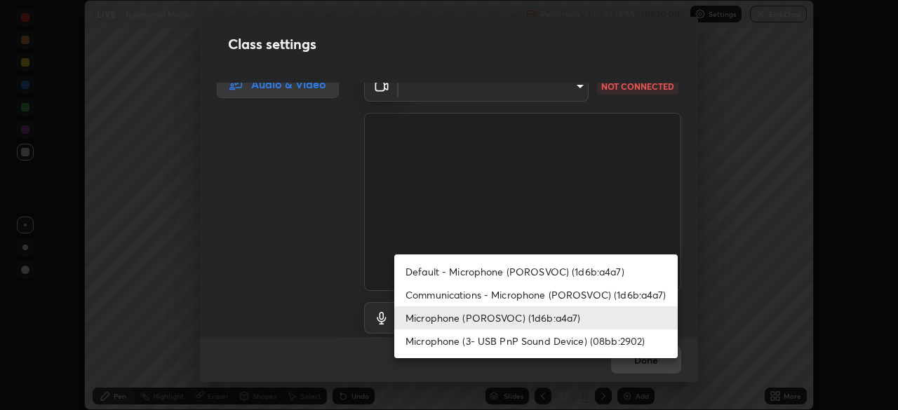
click at [423, 293] on li "Communications - Microphone (POROSVOC) (1d6b:a4a7)" at bounding box center [535, 294] width 283 height 23
type input "communications"
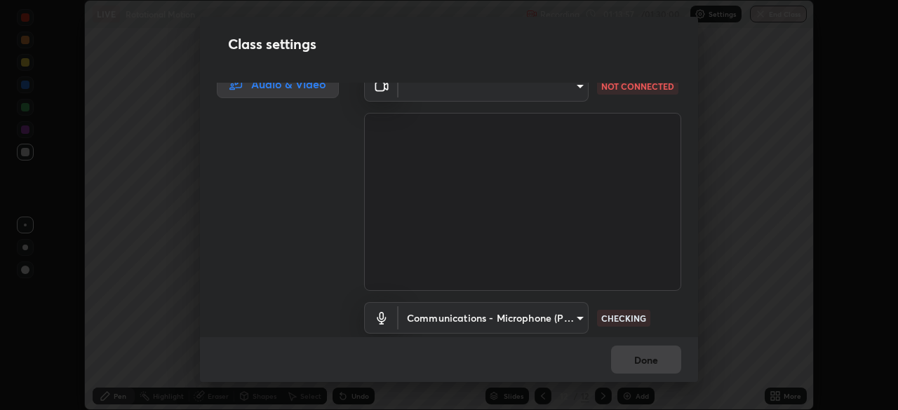
click at [410, 96] on body "Erase all LIVE Rotational Motion Recording 01:13:57 / 01:30:00 Settings End Cla…" at bounding box center [449, 205] width 898 height 410
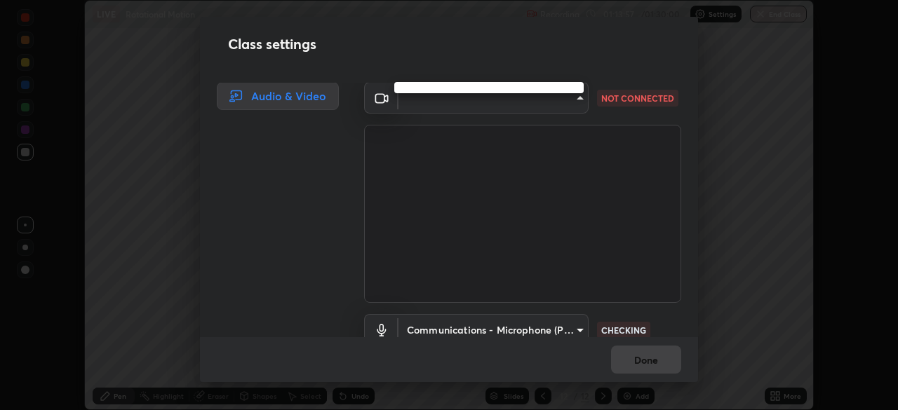
click at [419, 97] on div at bounding box center [449, 205] width 898 height 410
click at [424, 102] on body "Erase all LIVE Rotational Motion Recording 01:13:58 / 01:30:00 Settings End Cla…" at bounding box center [449, 205] width 898 height 410
click at [572, 104] on div at bounding box center [449, 205] width 898 height 410
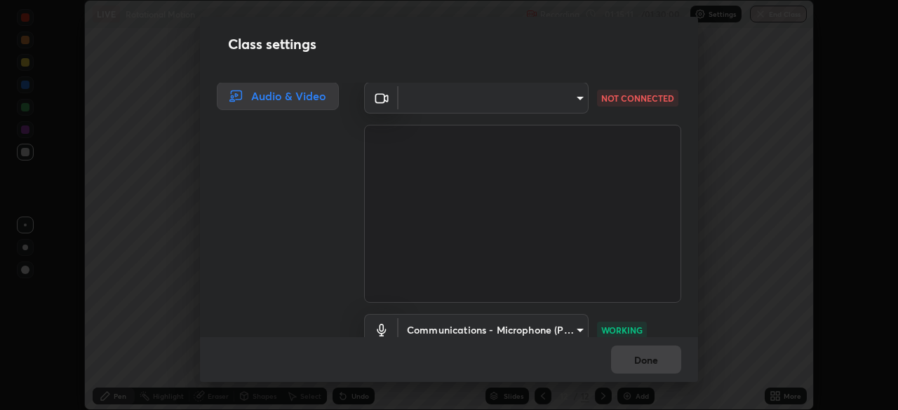
click at [522, 95] on body "Erase all LIVE Rotational Motion Recording 01:15:11 / 01:30:00 Settings End Cla…" at bounding box center [449, 205] width 898 height 410
click at [518, 97] on div at bounding box center [449, 205] width 898 height 410
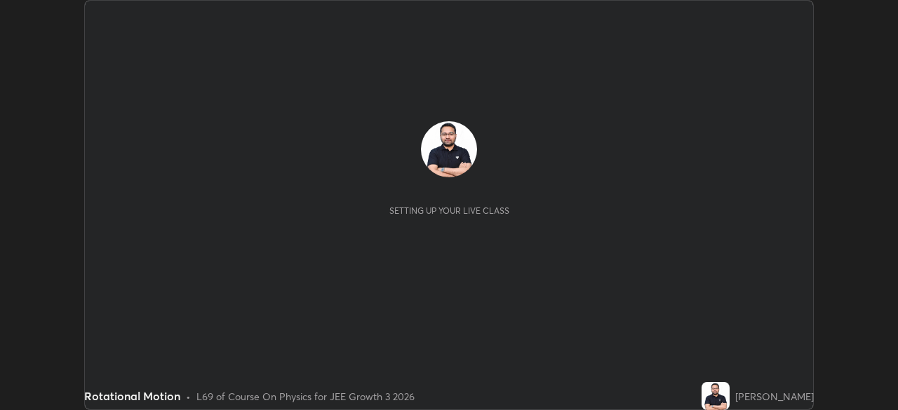
scroll to position [410, 898]
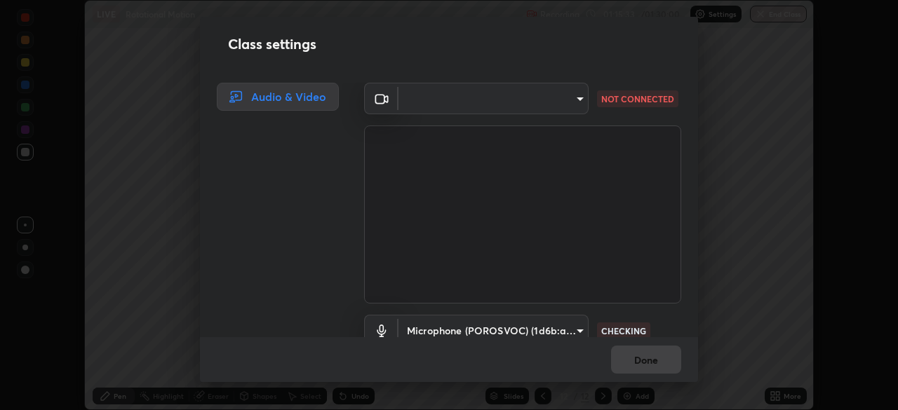
click at [433, 105] on body "Erase all LIVE Rotational Motion Recording 01:15:33 / 01:30:00 Settings End Cla…" at bounding box center [449, 205] width 898 height 410
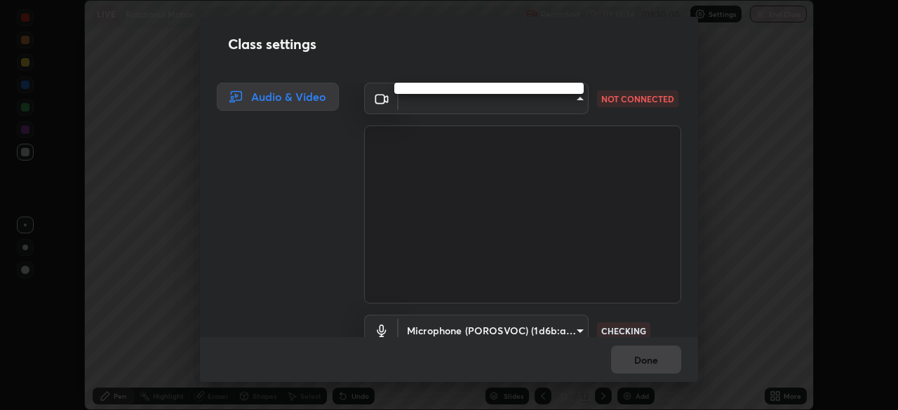
click at [438, 90] on ul at bounding box center [488, 88] width 189 height 11
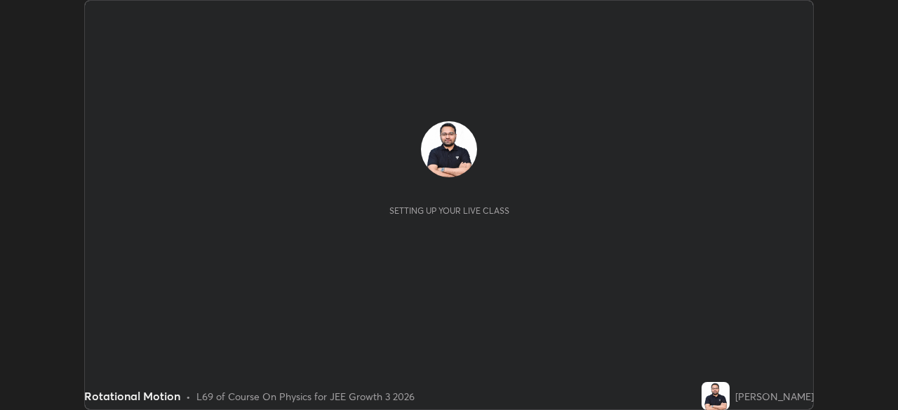
scroll to position [410, 897]
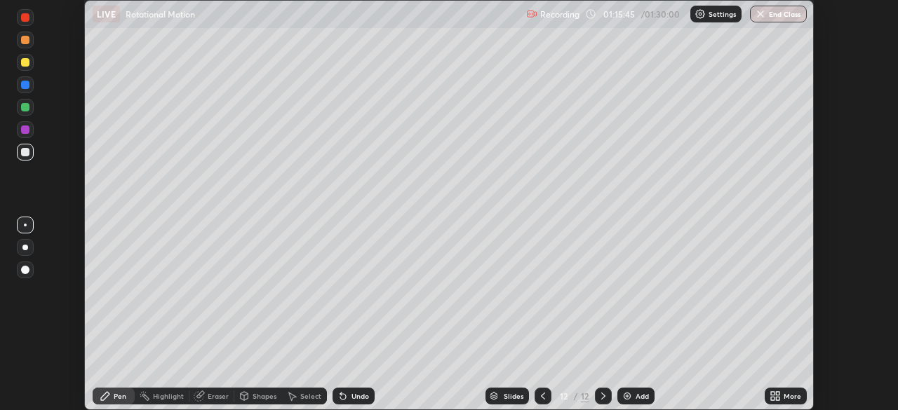
click at [715, 12] on p "Settings" at bounding box center [721, 14] width 27 height 7
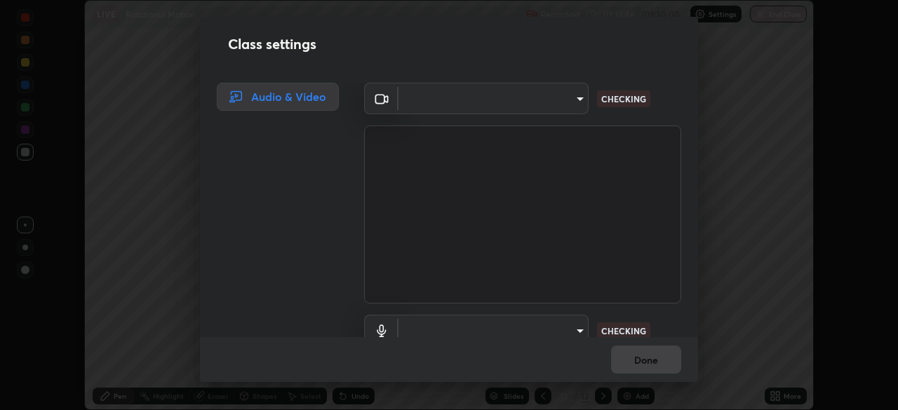
type input "fd1e0e9fb6796a04ad4a99ead98f311cbd7020853df89eb6f401102021a4f159"
type input "c1e2a890e812f753944020efee22ce424aa6c9427764f1947c636b4a50908a5a"
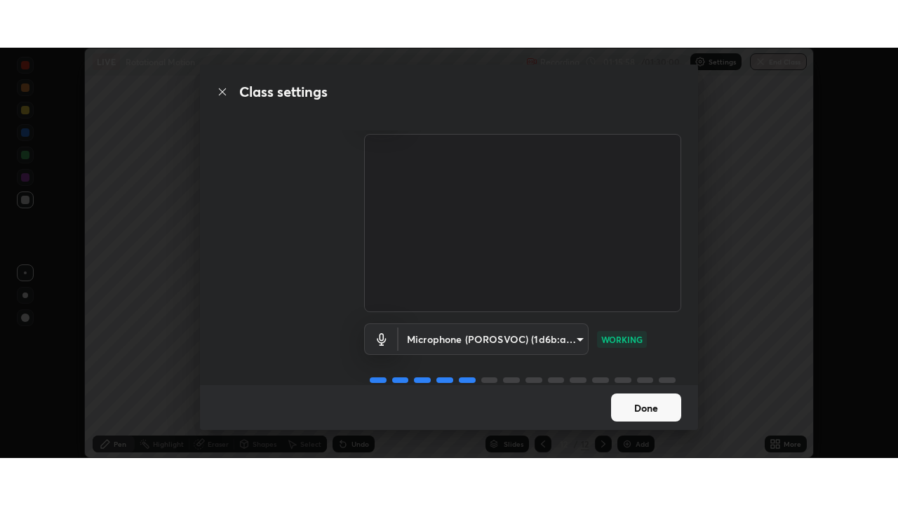
scroll to position [37, 0]
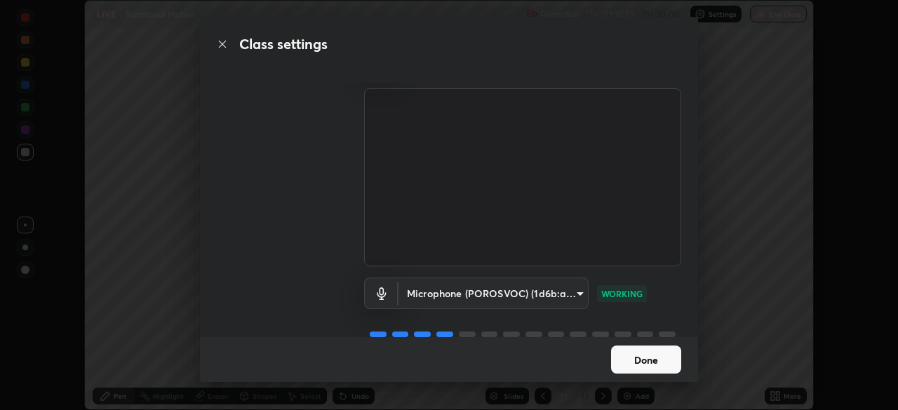
click at [645, 365] on button "Done" at bounding box center [646, 360] width 70 height 28
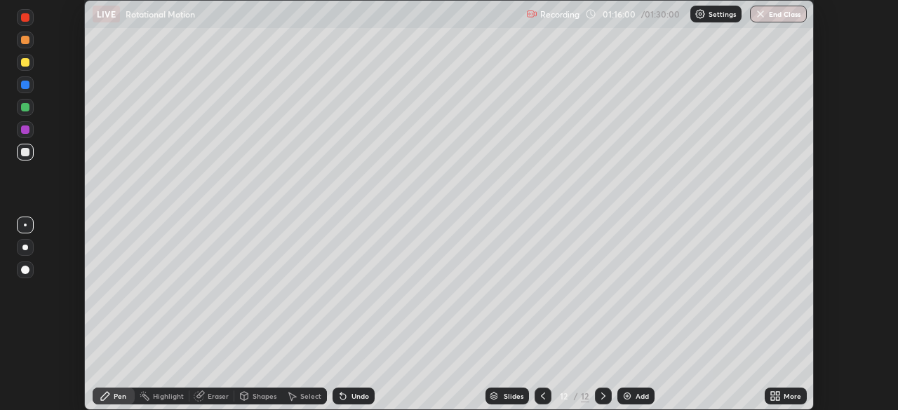
click at [773, 396] on icon at bounding box center [774, 396] width 11 height 11
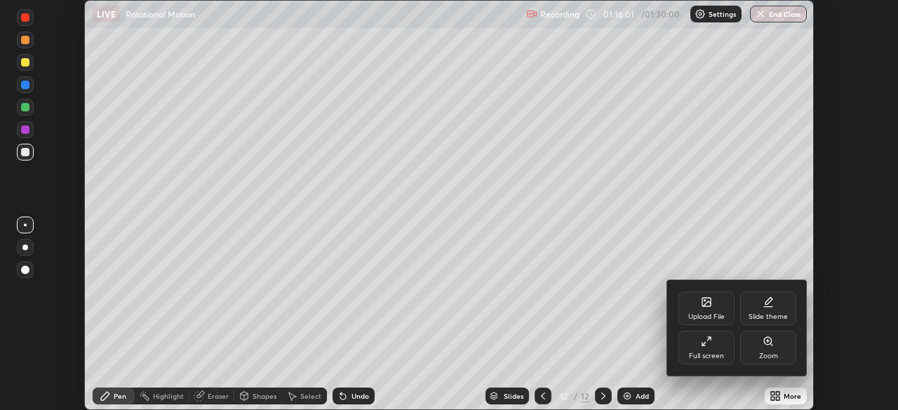
click at [713, 356] on div "Full screen" at bounding box center [706, 356] width 35 height 7
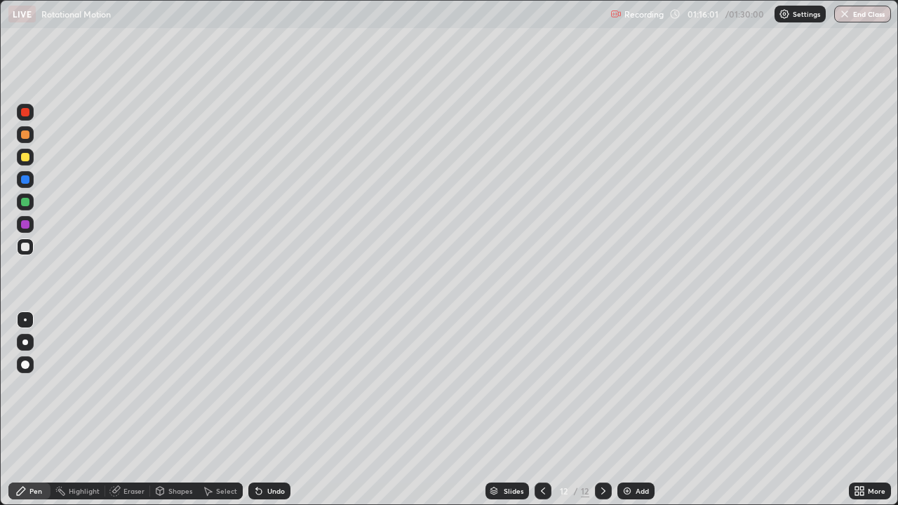
scroll to position [505, 898]
click at [600, 410] on icon at bounding box center [602, 490] width 11 height 11
click at [631, 410] on div "Add" at bounding box center [635, 490] width 37 height 17
click at [24, 157] on div at bounding box center [25, 157] width 8 height 8
click at [26, 180] on div at bounding box center [25, 179] width 8 height 8
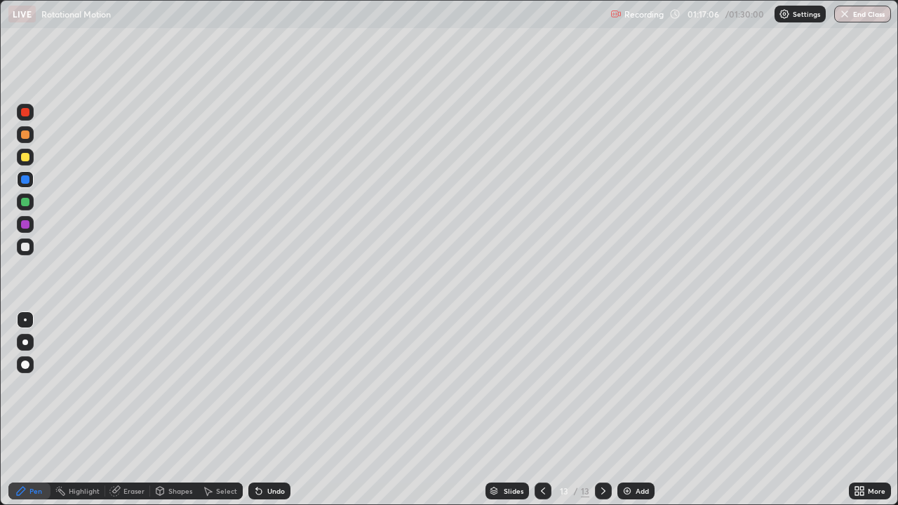
click at [25, 245] on div at bounding box center [25, 247] width 8 height 8
click at [28, 181] on div at bounding box center [25, 179] width 8 height 8
click at [24, 245] on div at bounding box center [25, 247] width 8 height 8
click at [24, 248] on div at bounding box center [25, 247] width 8 height 8
click at [635, 410] on div "Add" at bounding box center [641, 490] width 13 height 7
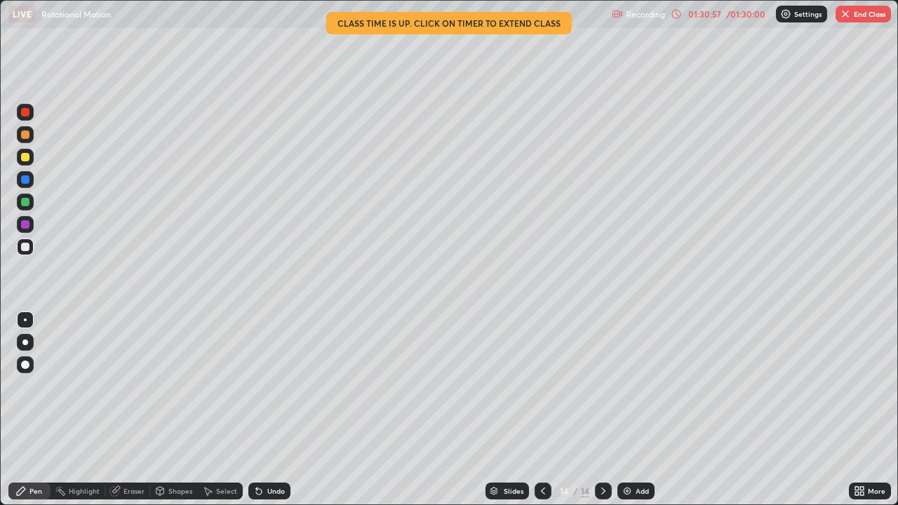
click at [852, 14] on button "End Class" at bounding box center [862, 14] width 55 height 17
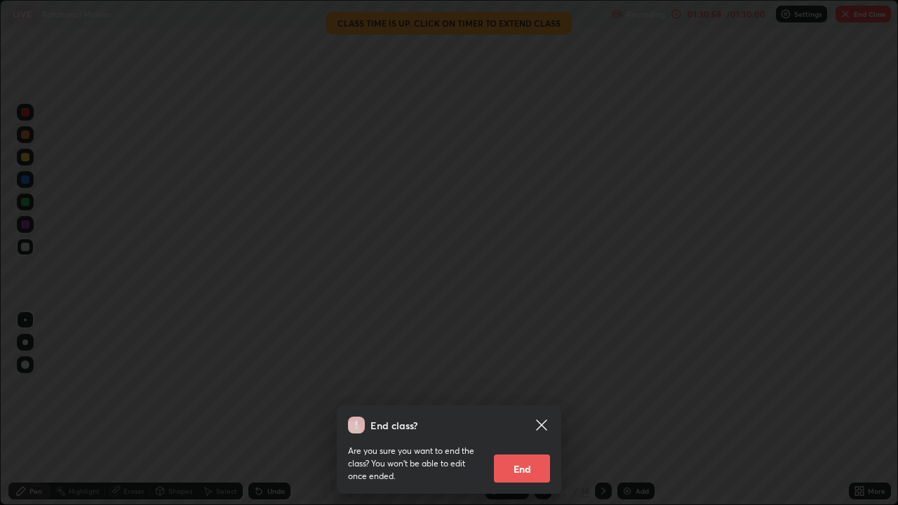
click at [521, 410] on button "End" at bounding box center [522, 468] width 56 height 28
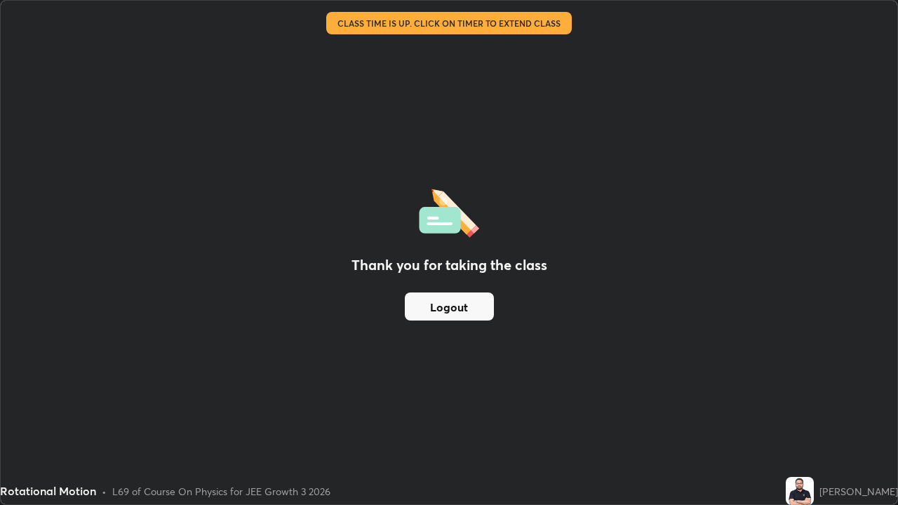
click at [446, 304] on button "Logout" at bounding box center [449, 306] width 89 height 28
